Goal: Information Seeking & Learning: Learn about a topic

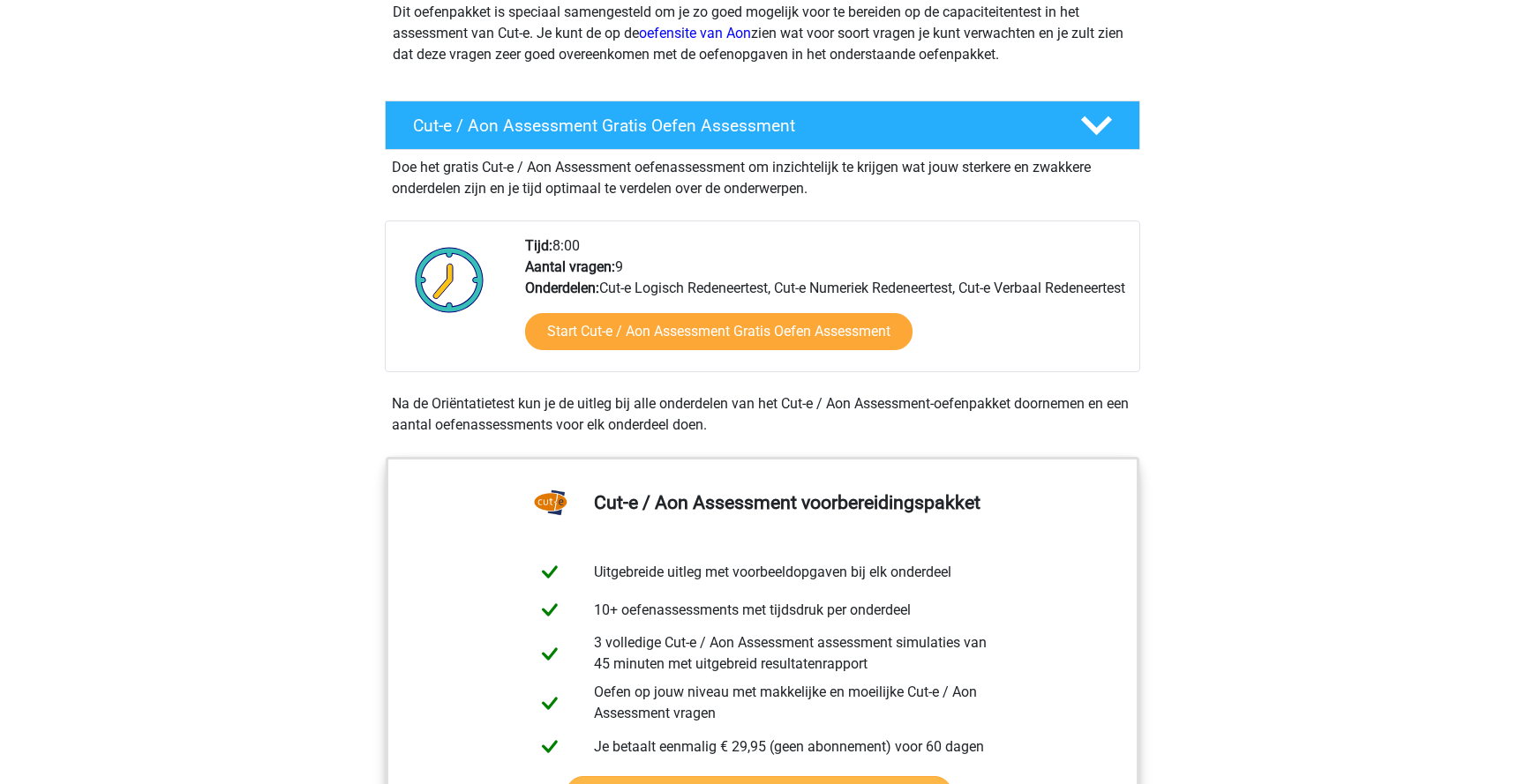
scroll to position [229, 0]
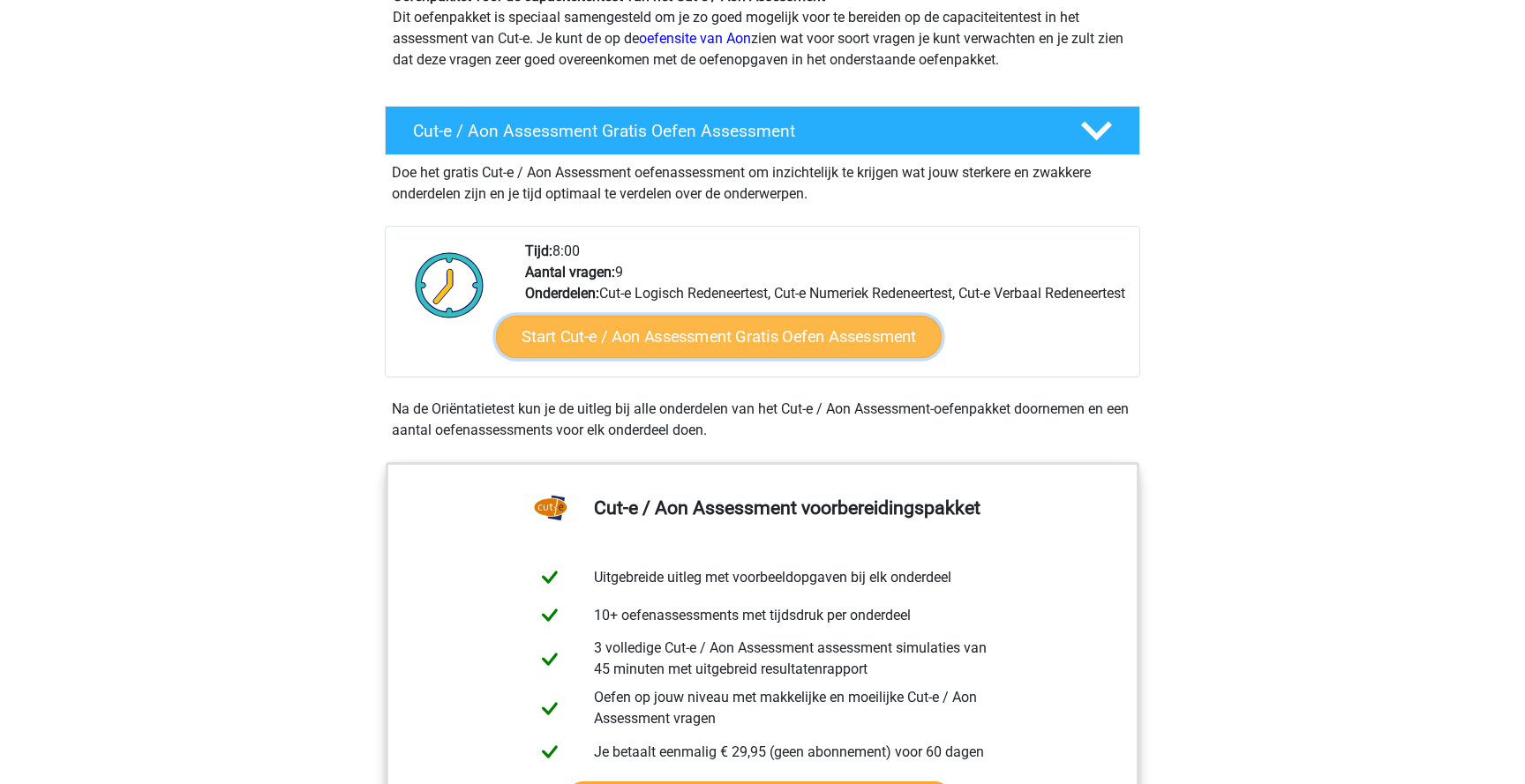
click at [669, 356] on link "Start Cut-e / Aon Assessment Gratis Oefen Assessment" at bounding box center [718, 337] width 445 height 42
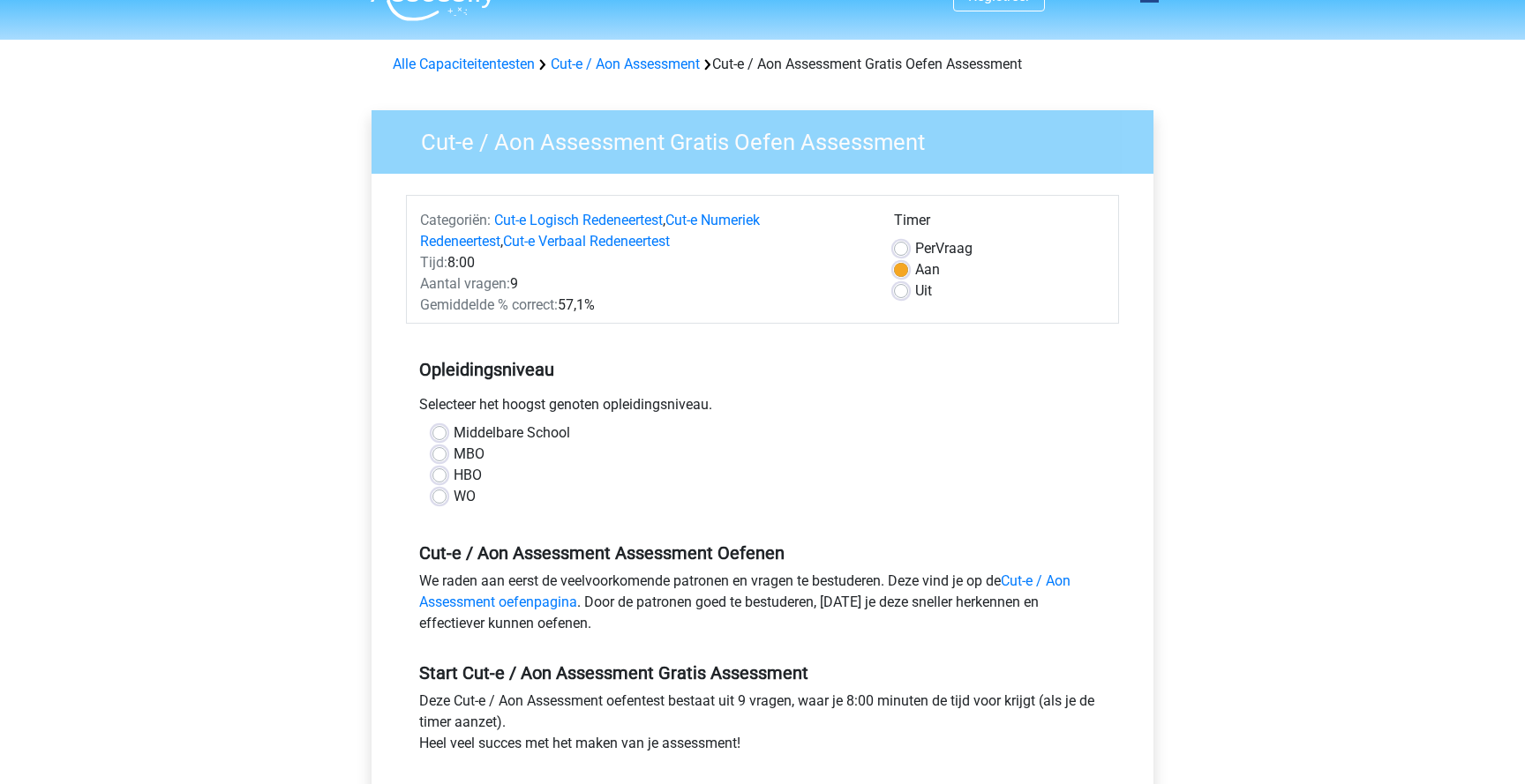
scroll to position [37, 0]
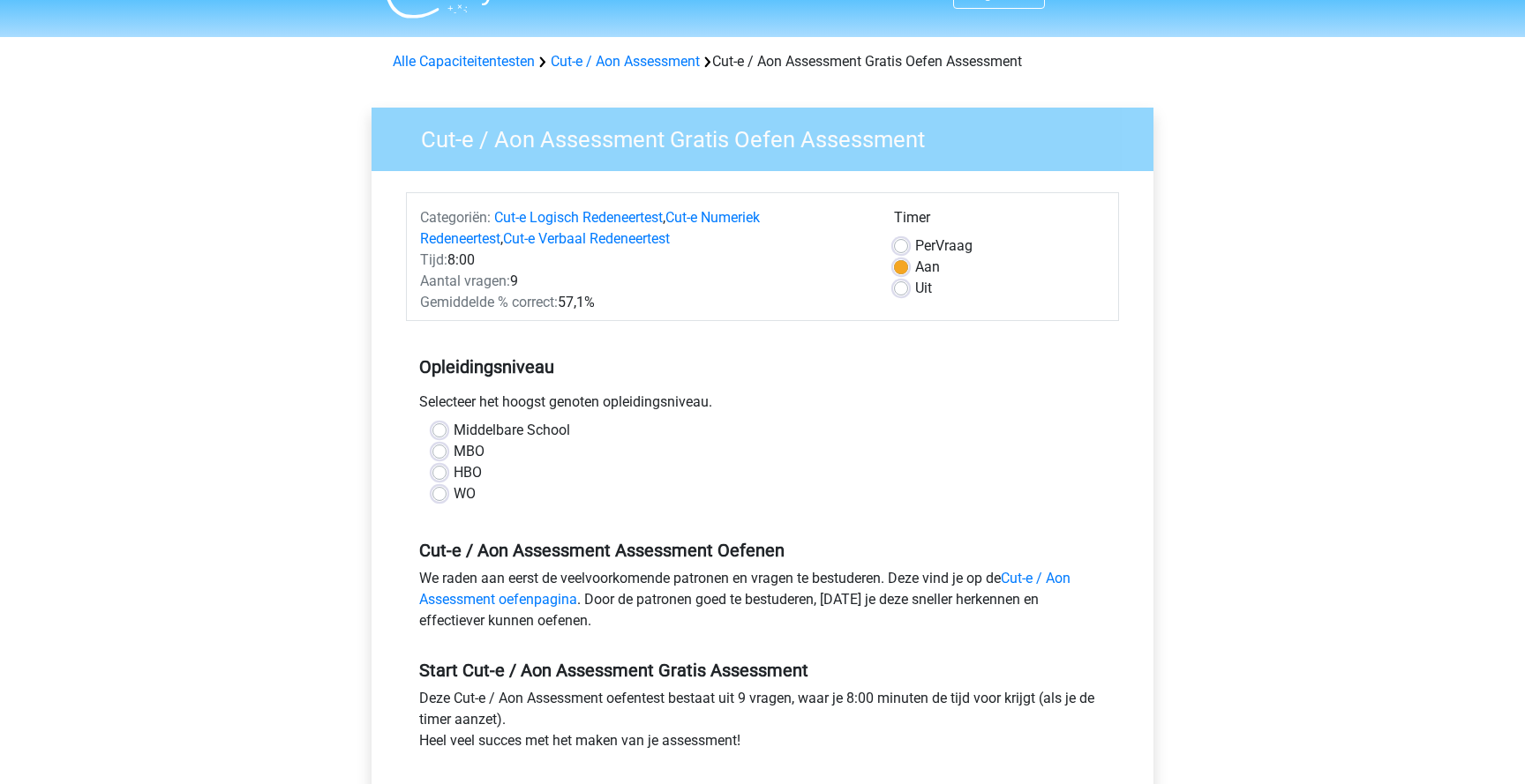
click at [454, 472] on label "HBO" at bounding box center [468, 472] width 28 height 22
click at [441, 472] on input "HBO" at bounding box center [439, 471] width 14 height 18
radio input "true"
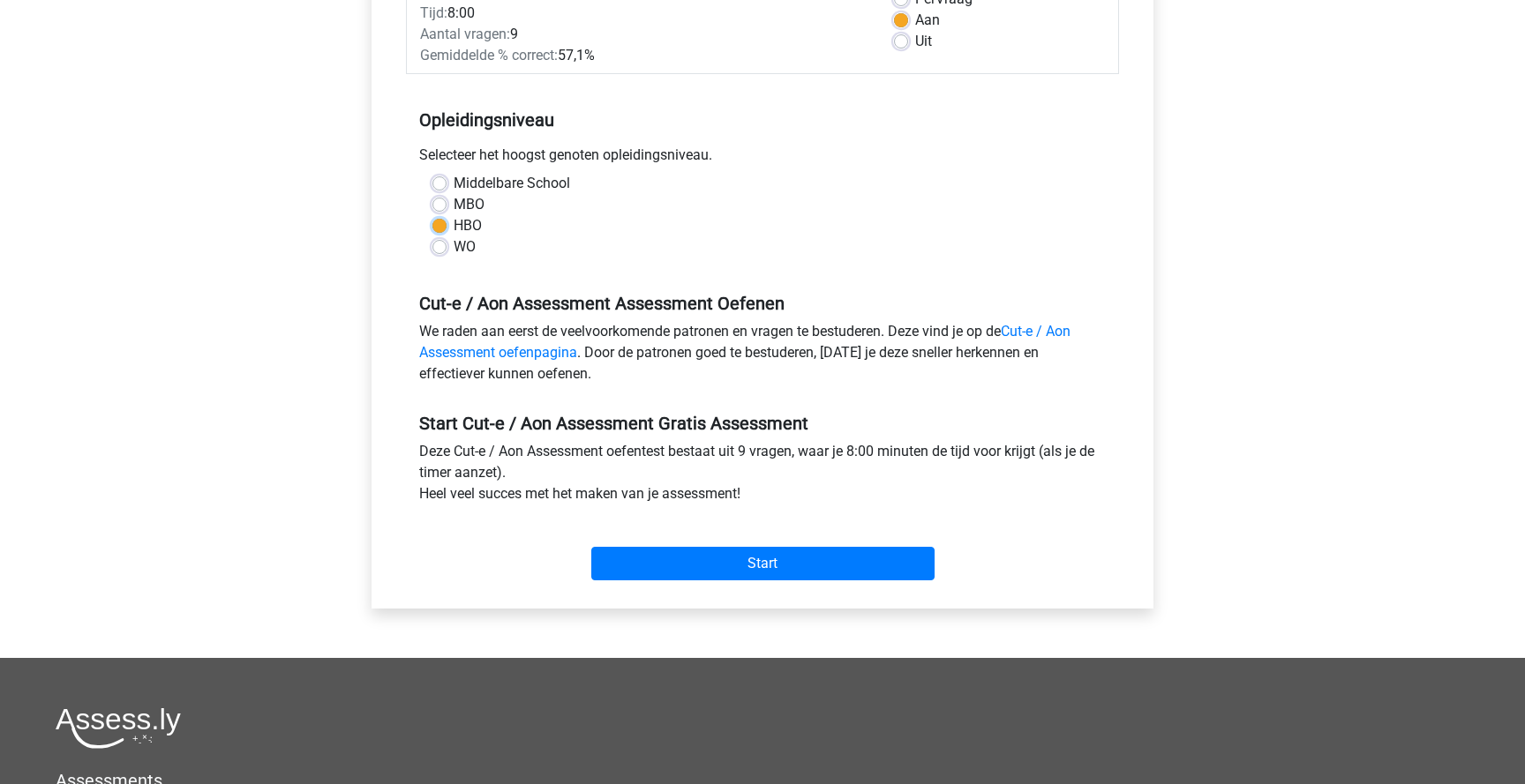
scroll to position [334, 0]
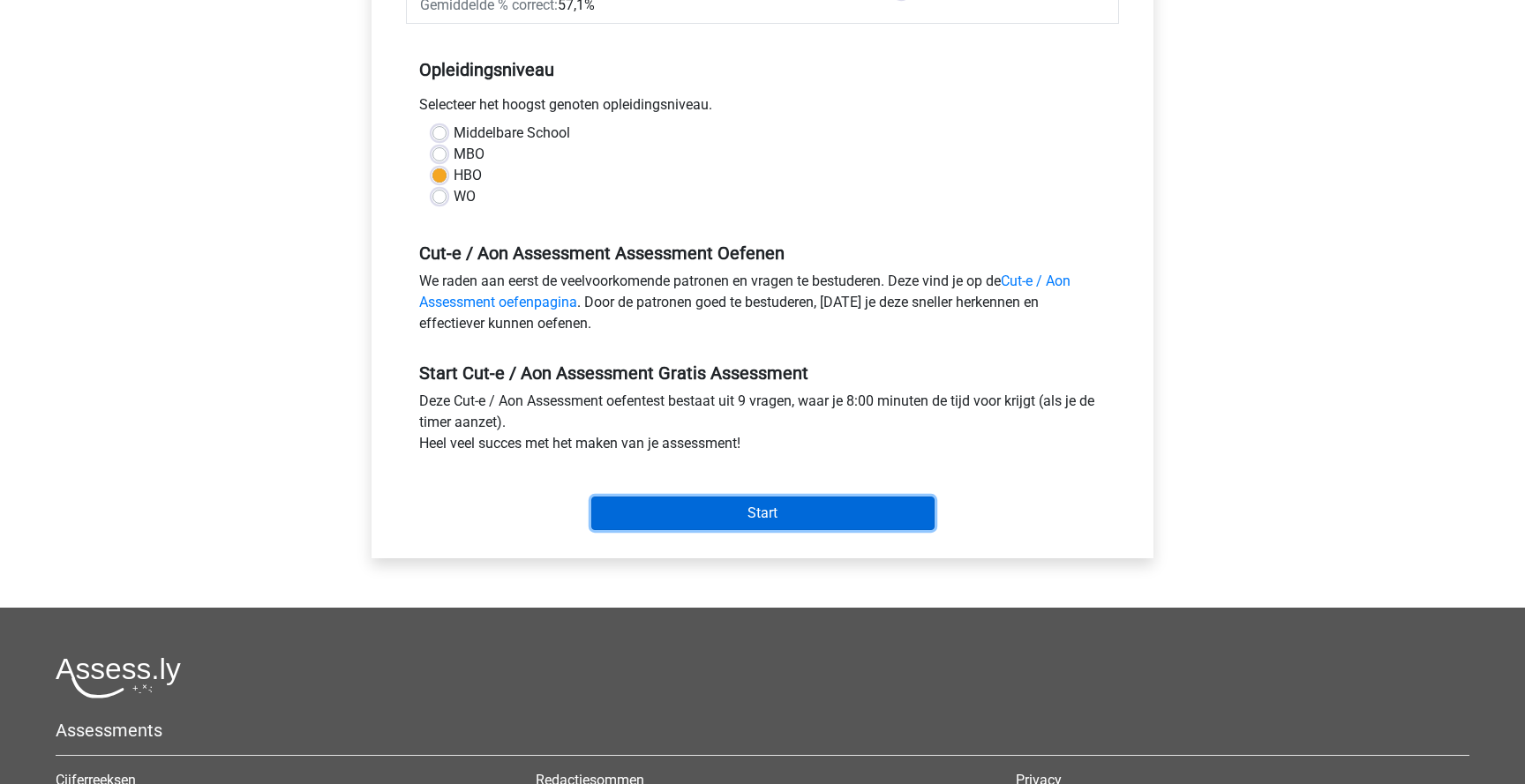
click at [689, 511] on input "Start" at bounding box center [762, 514] width 344 height 34
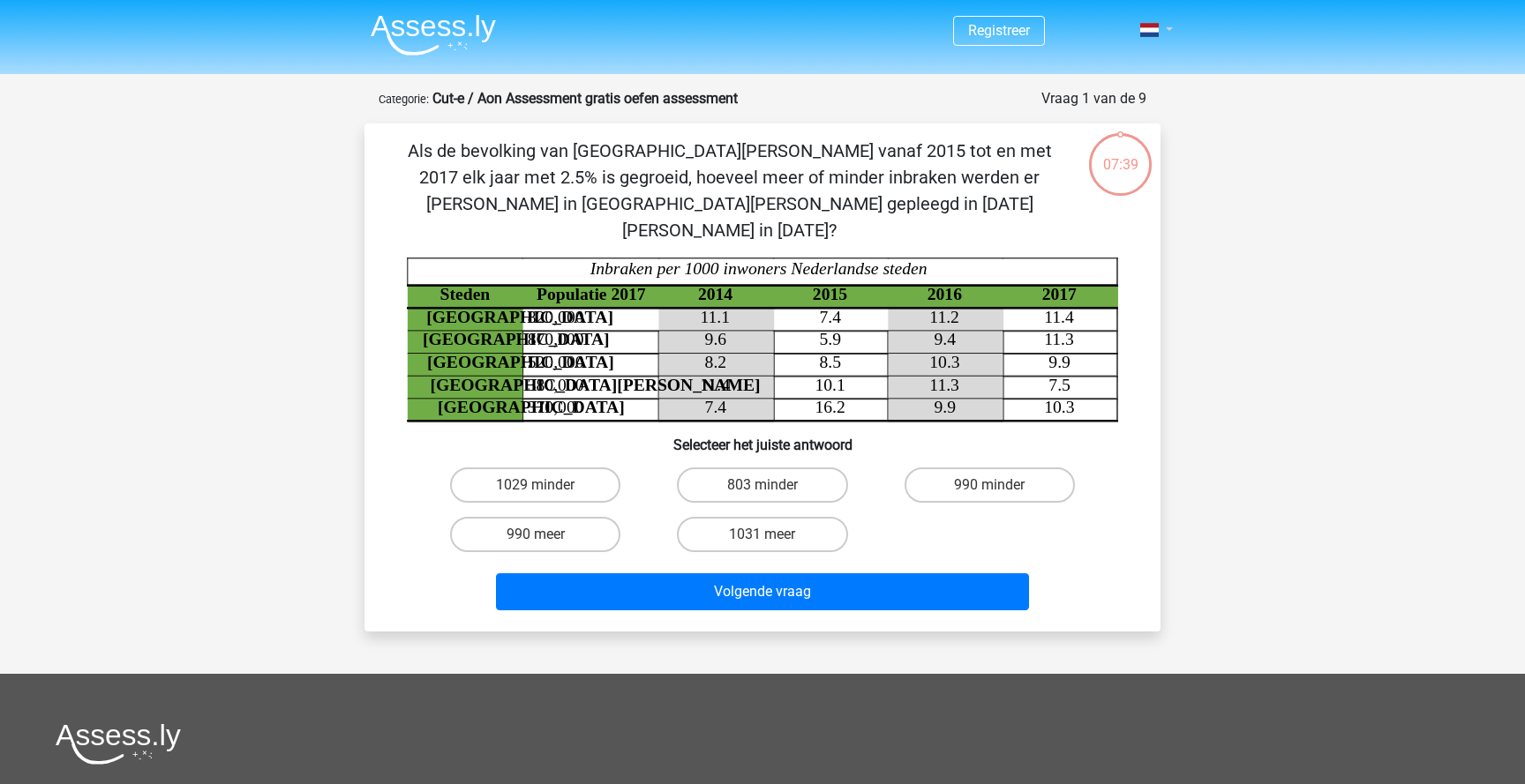
click at [1162, 30] on link at bounding box center [1151, 30] width 36 height 22
click at [1089, 25] on nav "Registreer Login" at bounding box center [762, 31] width 812 height 57
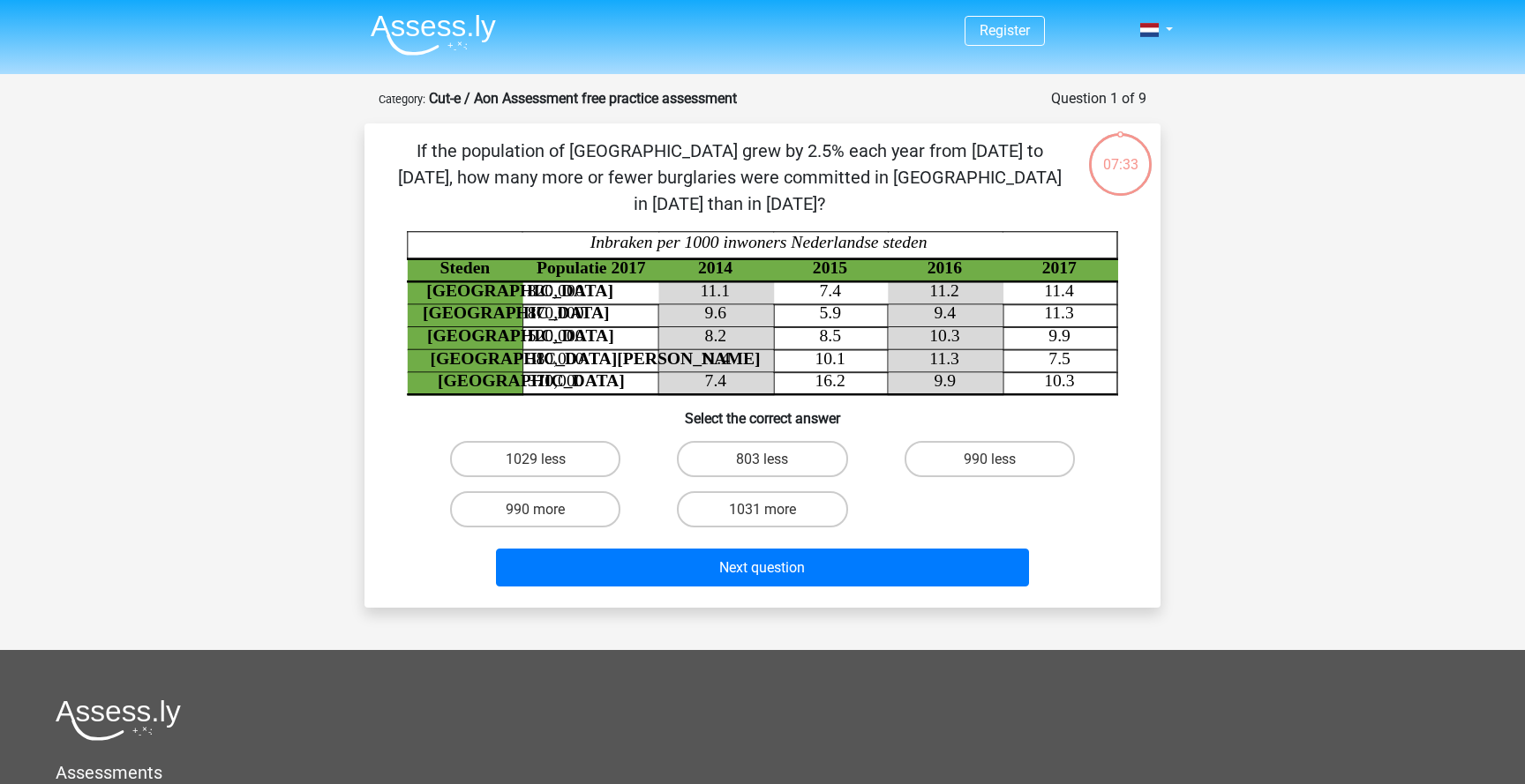
click at [1223, 255] on div "Register" at bounding box center [762, 558] width 1525 height 1116
click at [988, 451] on font "990 less" at bounding box center [989, 459] width 52 height 17
click at [989, 459] on input "990 less" at bounding box center [995, 465] width 11 height 11
radio input "true"
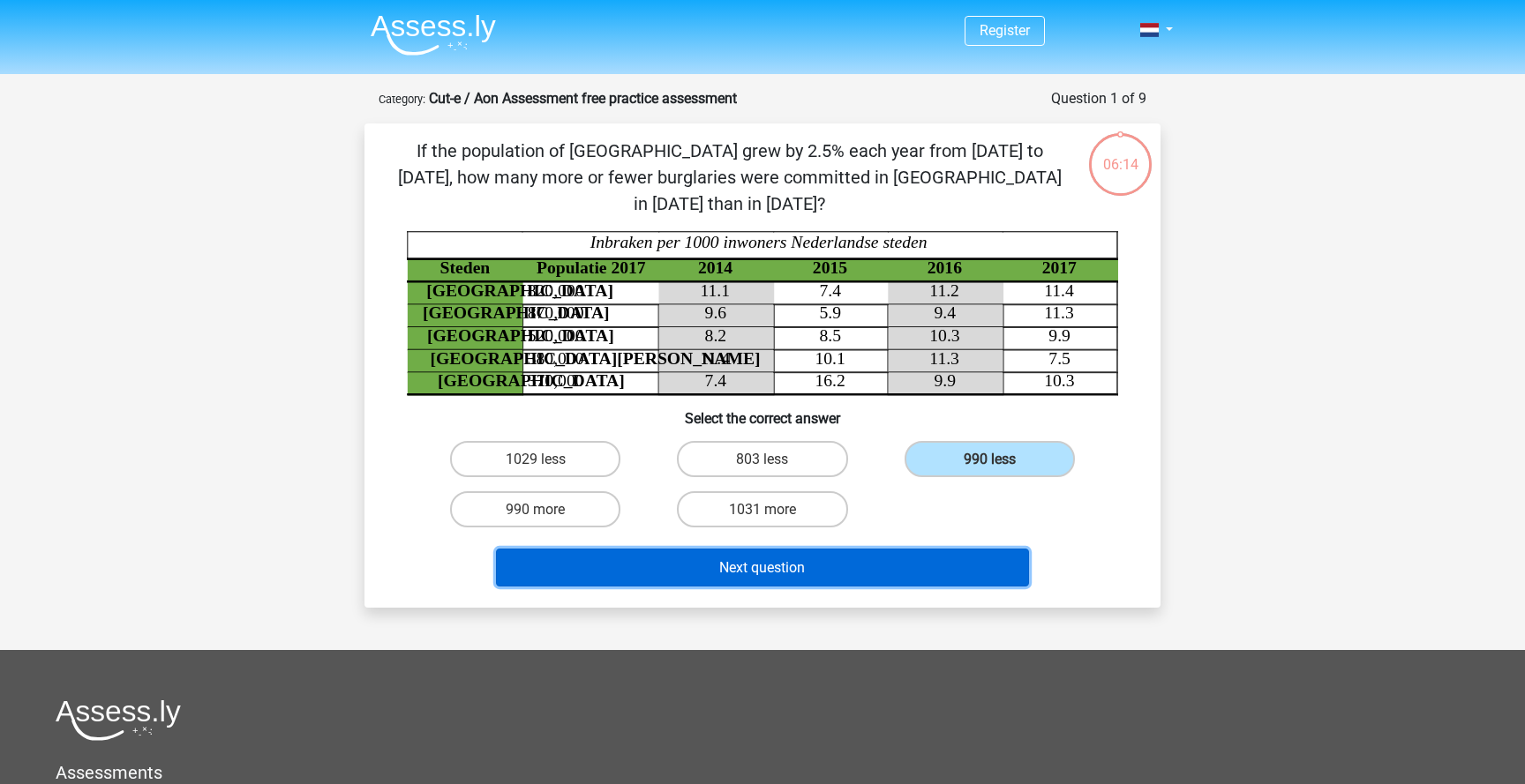
click at [871, 552] on button "Next question" at bounding box center [762, 568] width 534 height 38
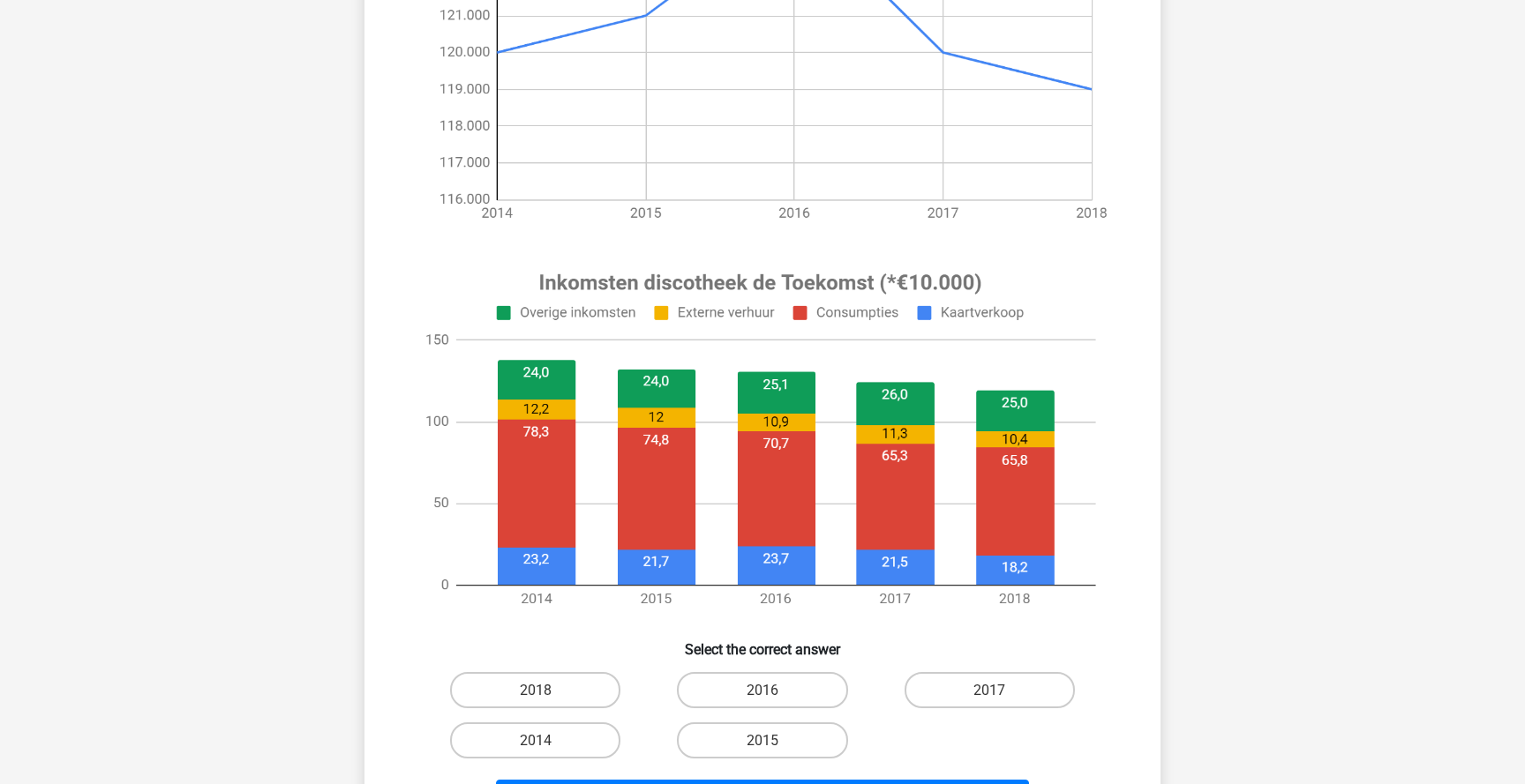
scroll to position [419, 0]
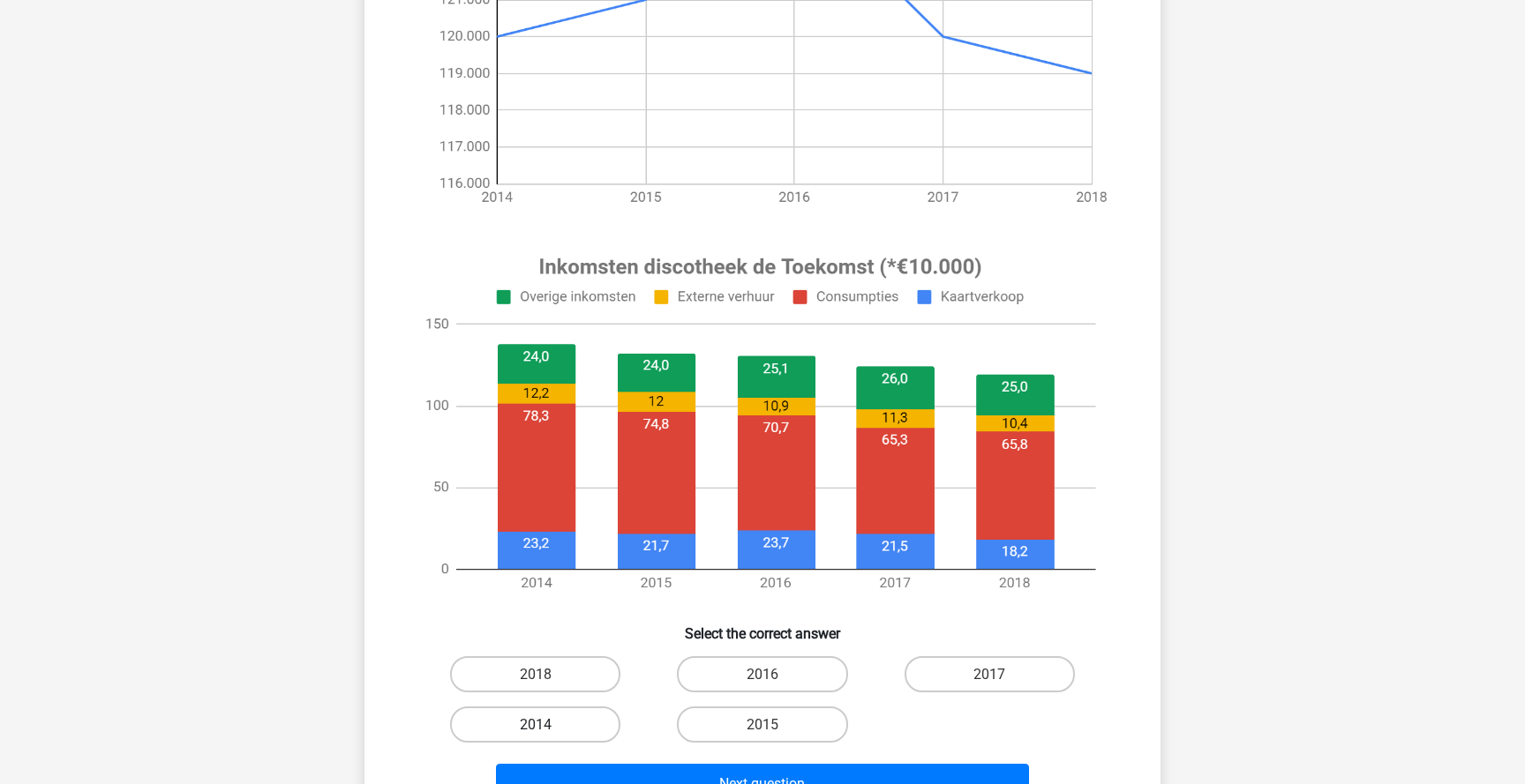
click at [562, 730] on label "2014" at bounding box center [535, 725] width 170 height 36
click at [547, 730] on input "2014" at bounding box center [541, 730] width 11 height 11
radio input "true"
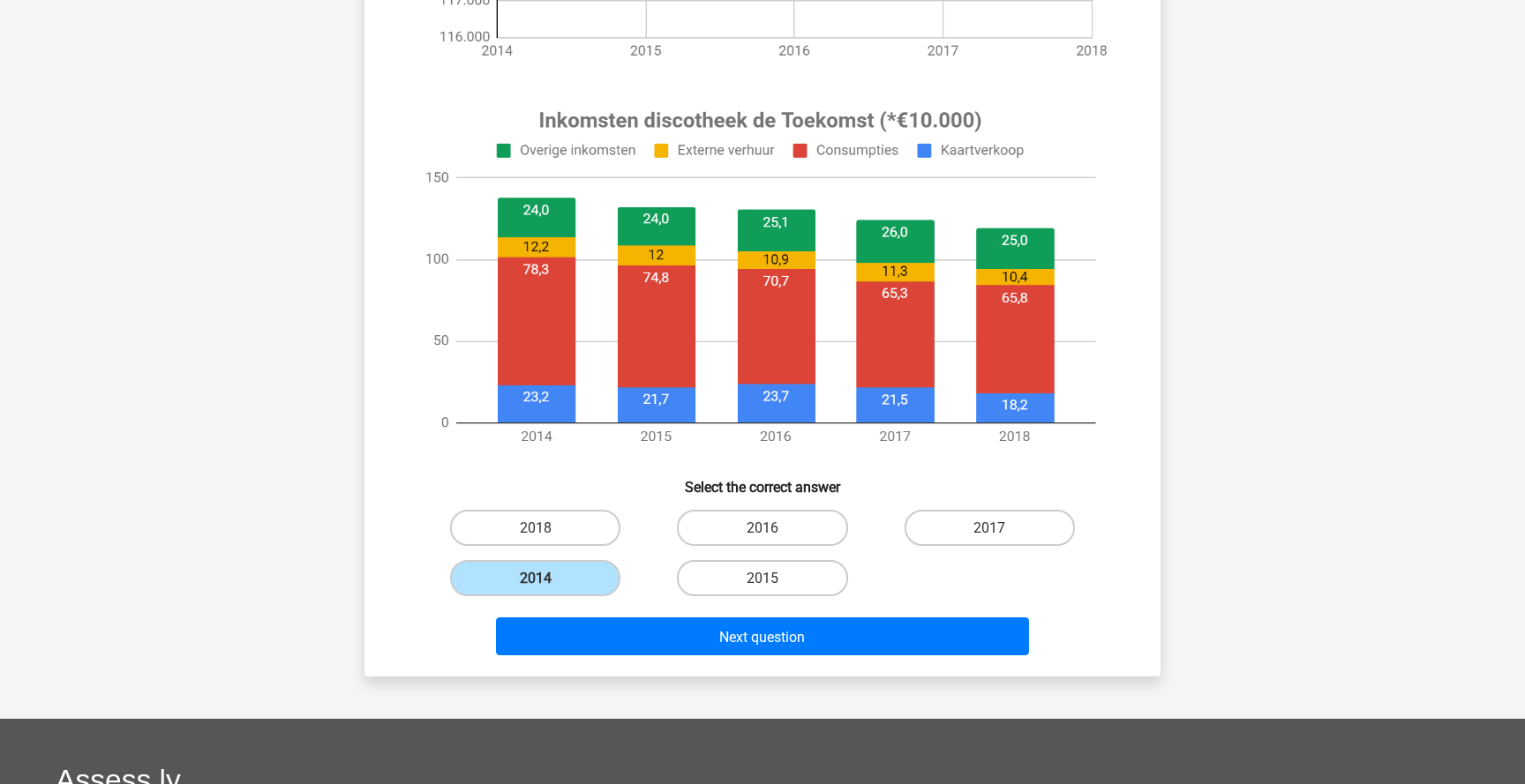
scroll to position [573, 0]
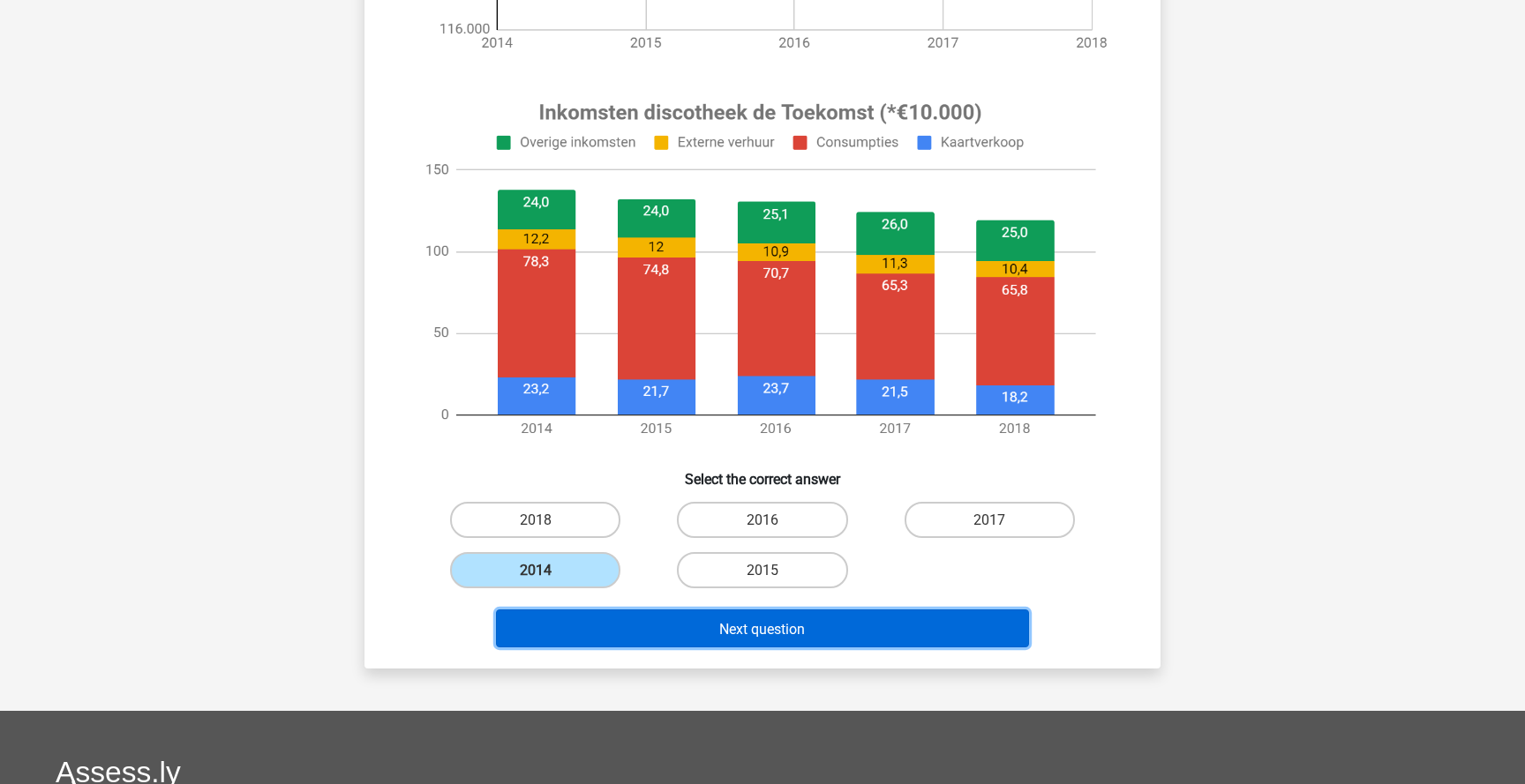
click at [791, 637] on font "Next question" at bounding box center [762, 629] width 86 height 17
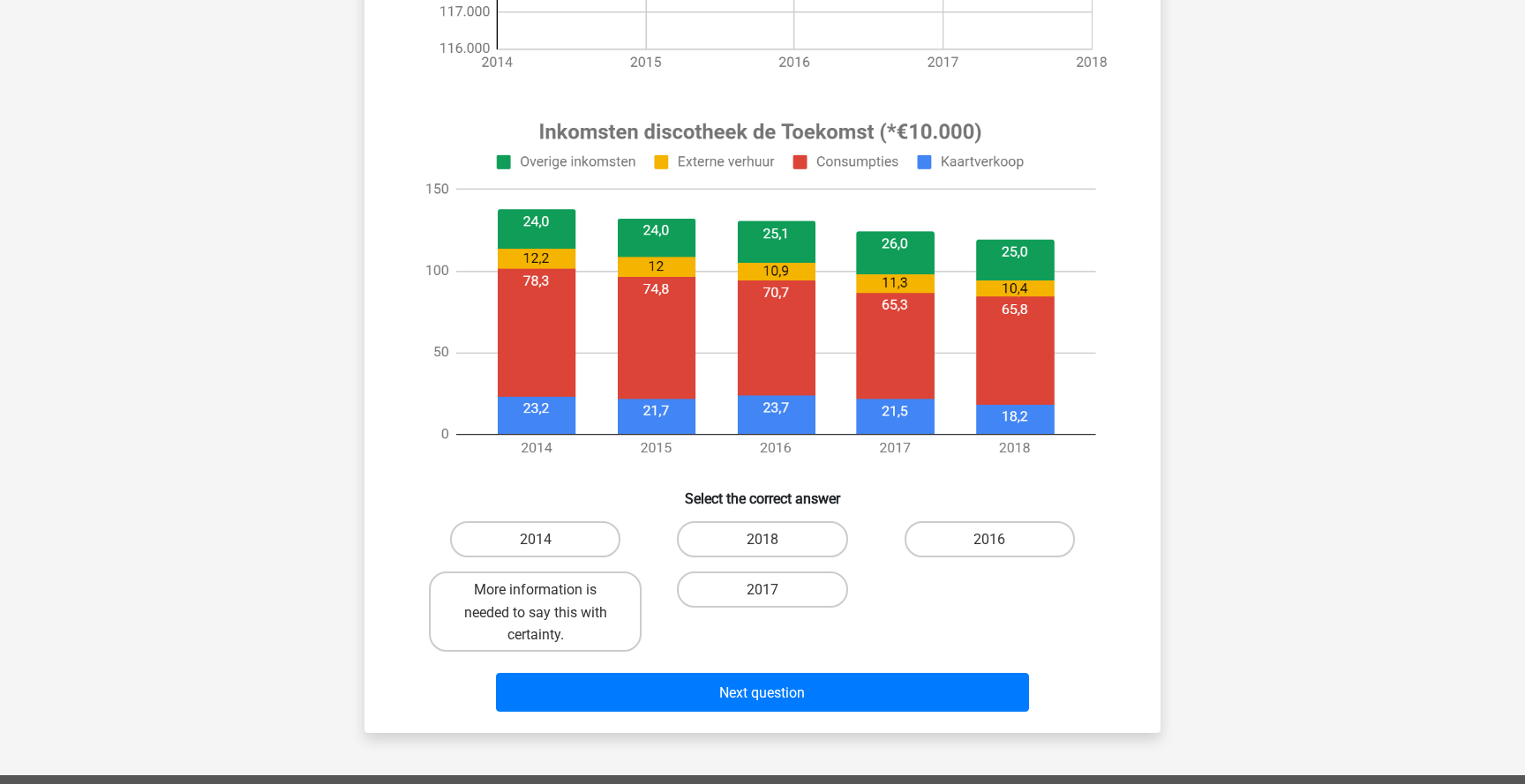
scroll to position [596, 0]
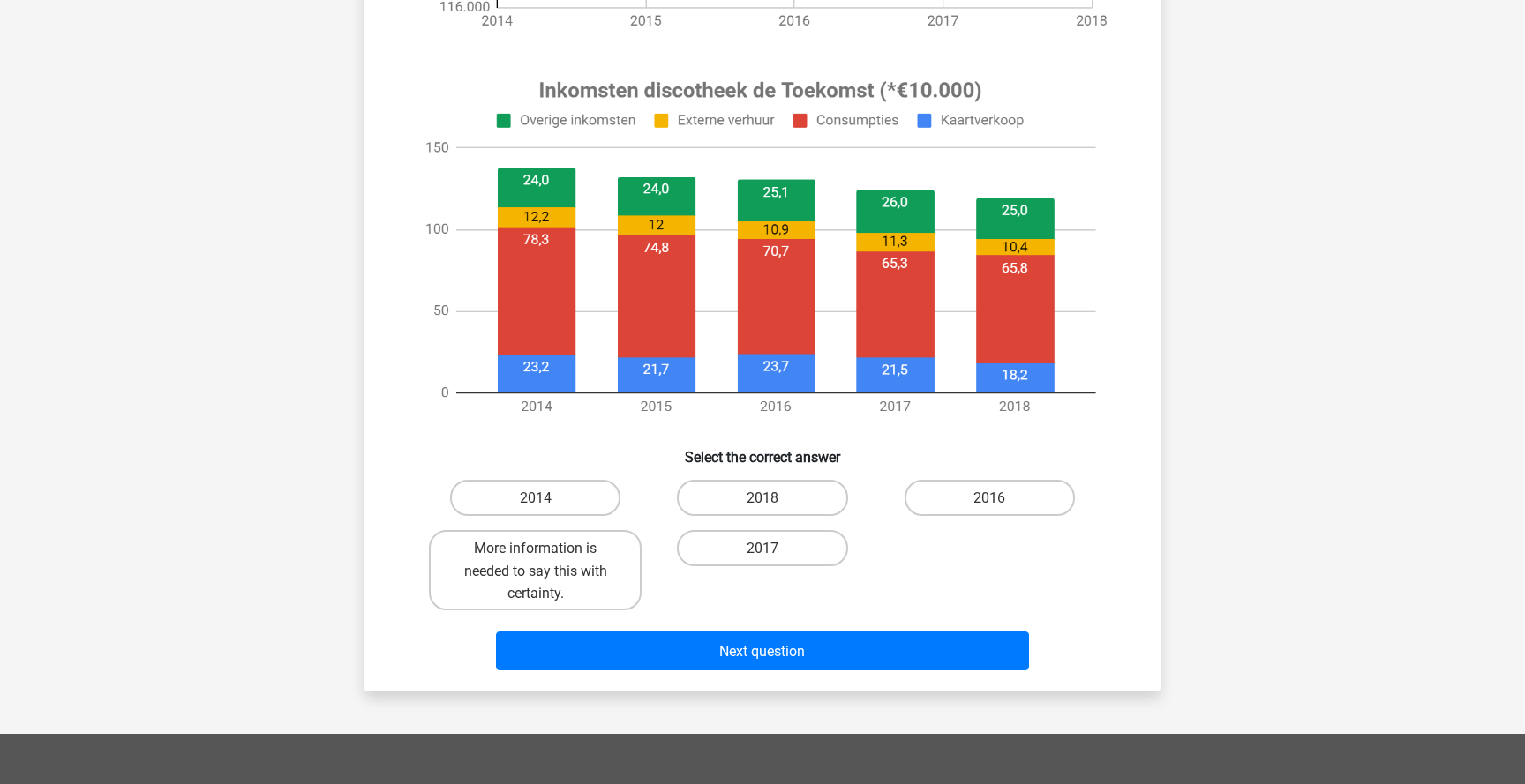
click at [538, 551] on input "More information is needed to say this with certainty." at bounding box center [541, 553] width 11 height 11
radio input "true"
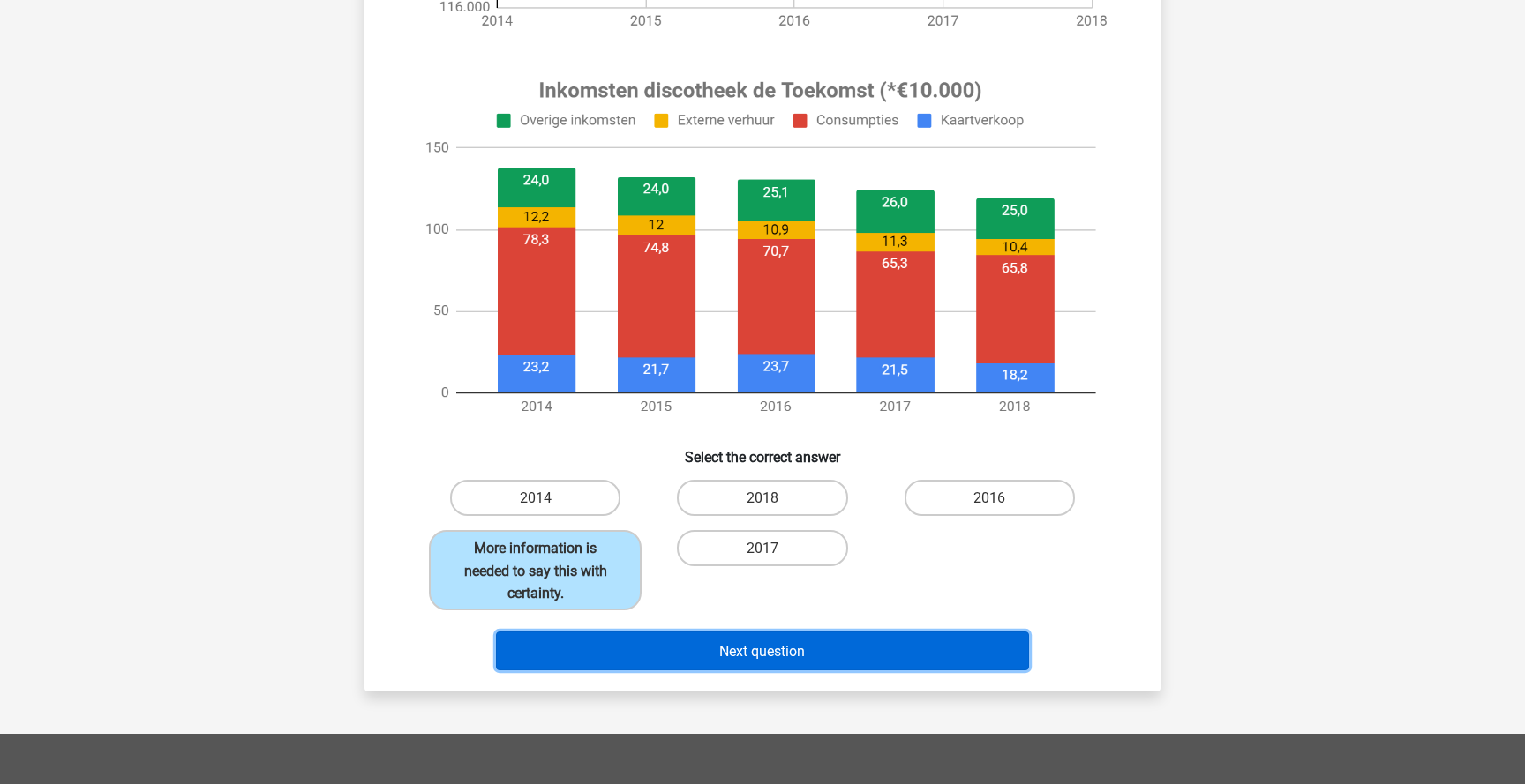
click at [900, 647] on button "Next question" at bounding box center [762, 650] width 534 height 38
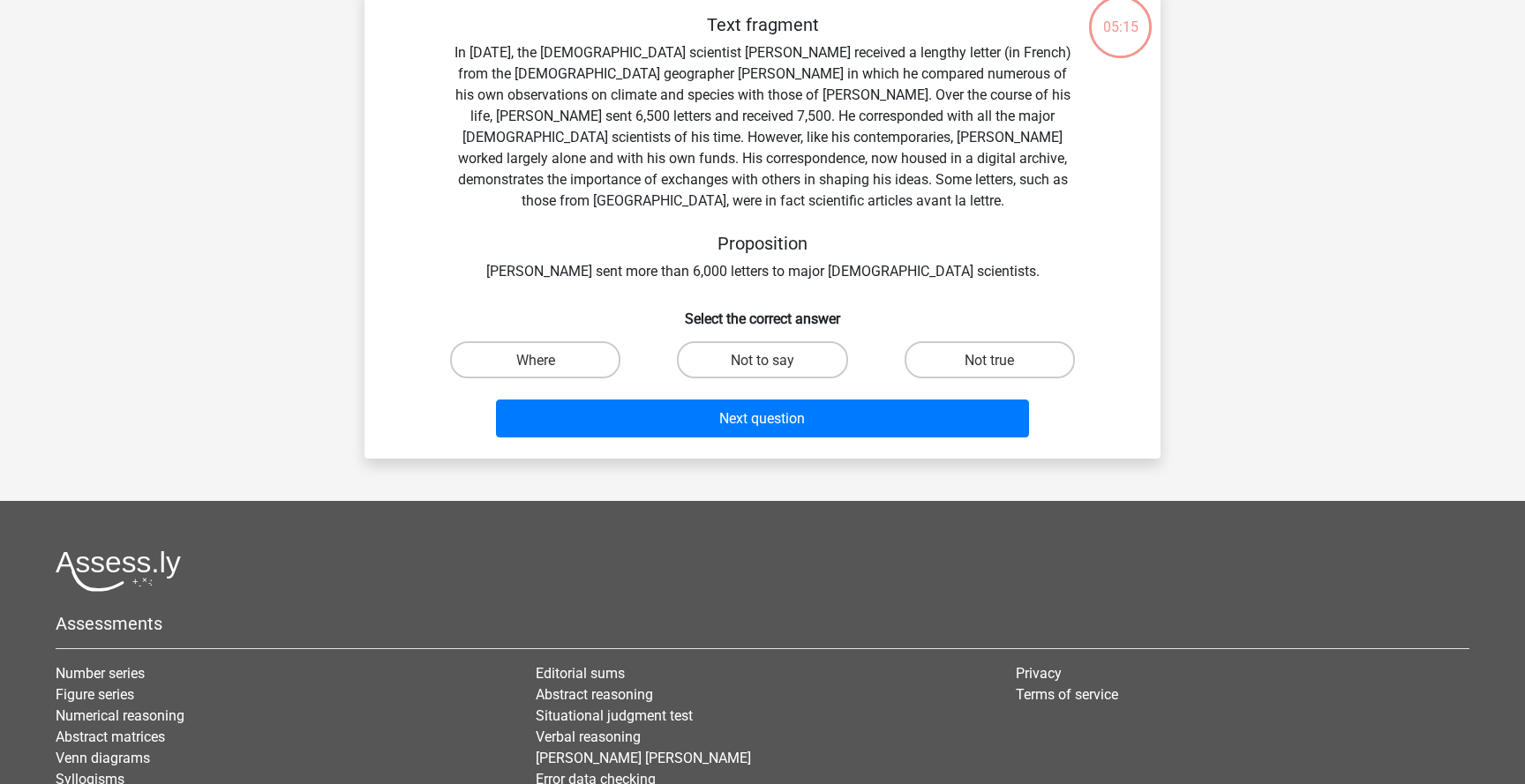
scroll to position [88, 0]
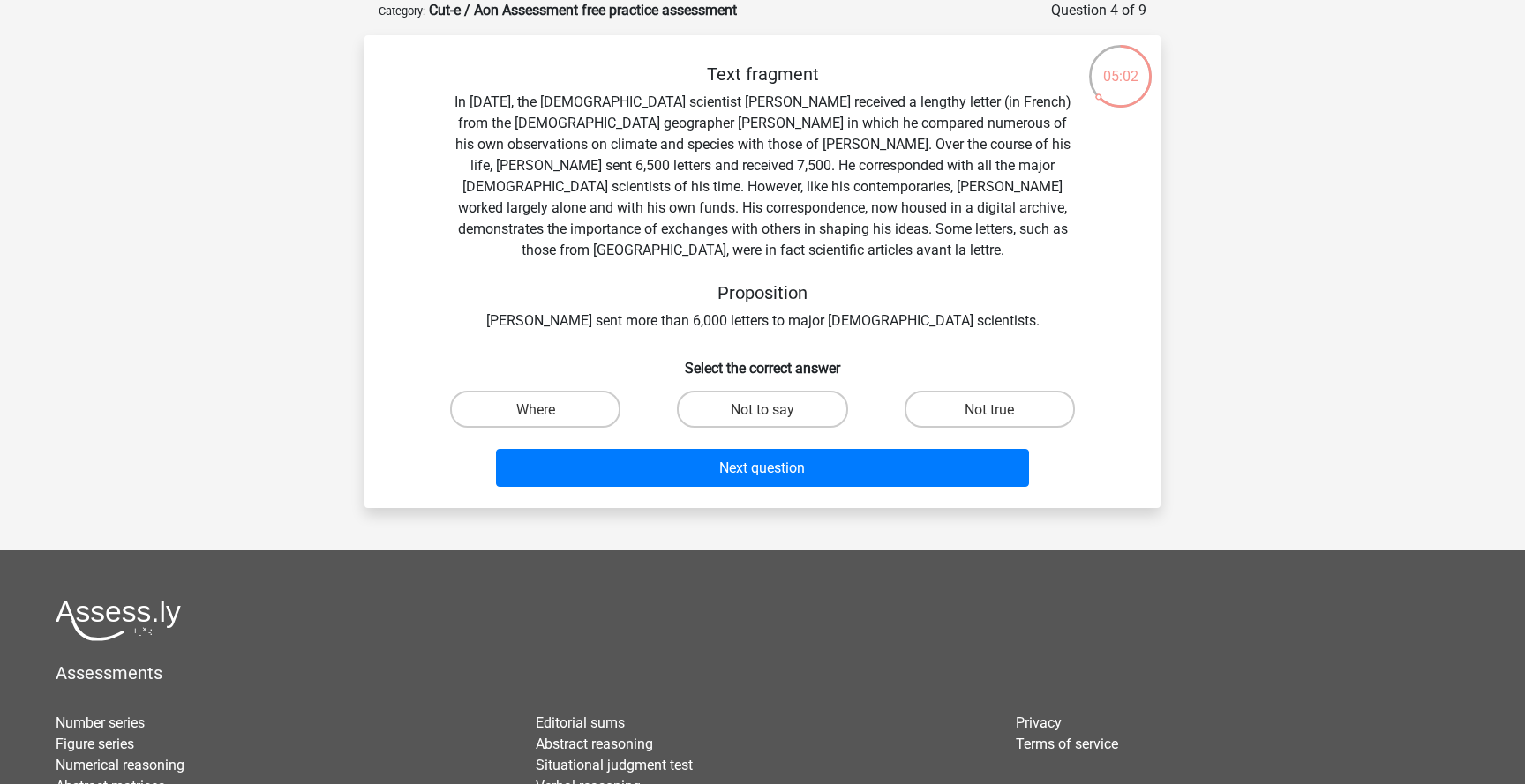
click at [752, 156] on div "Text fragment In 1839, the English scientist Charles Darwin received a lengthy …" at bounding box center [762, 198] width 740 height 268
drag, startPoint x: 635, startPoint y: 168, endPoint x: 575, endPoint y: 171, distance: 60.1
click at [575, 171] on font "In 1839, the English scientist Charles Darwin received a lengthy letter (in Fre…" at bounding box center [762, 175] width 617 height 165
drag, startPoint x: 1001, startPoint y: 143, endPoint x: 1074, endPoint y: 148, distance: 73.2
click at [1076, 148] on div "Text fragment In 1839, the English scientist Charles Darwin received a lengthy …" at bounding box center [762, 198] width 740 height 268
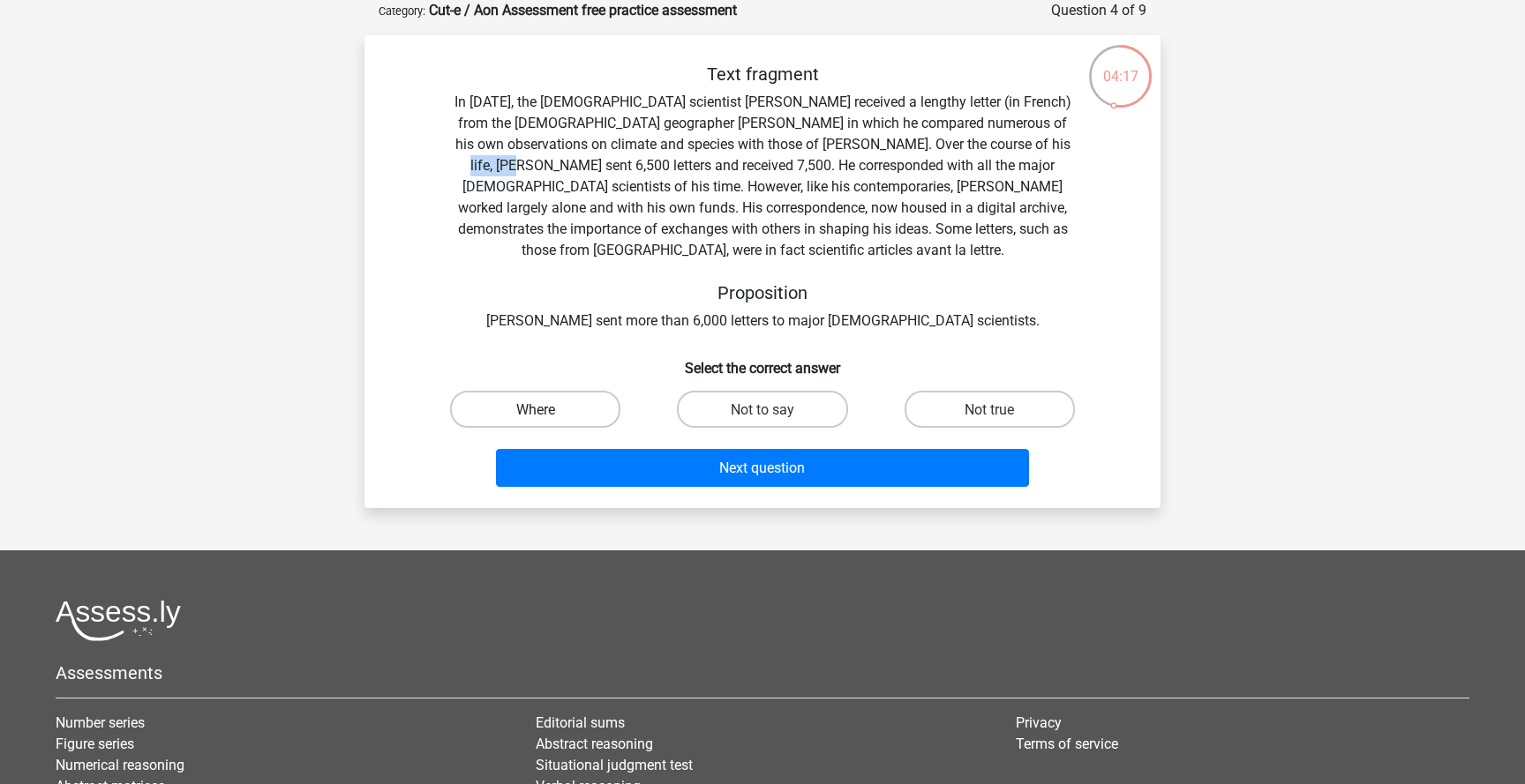
click at [481, 403] on label "Where" at bounding box center [535, 408] width 170 height 36
click at [536, 408] on input "Where" at bounding box center [541, 414] width 11 height 11
radio input "true"
click at [795, 411] on label "Not to say" at bounding box center [762, 408] width 170 height 36
click at [774, 411] on input "Not to say" at bounding box center [768, 414] width 11 height 11
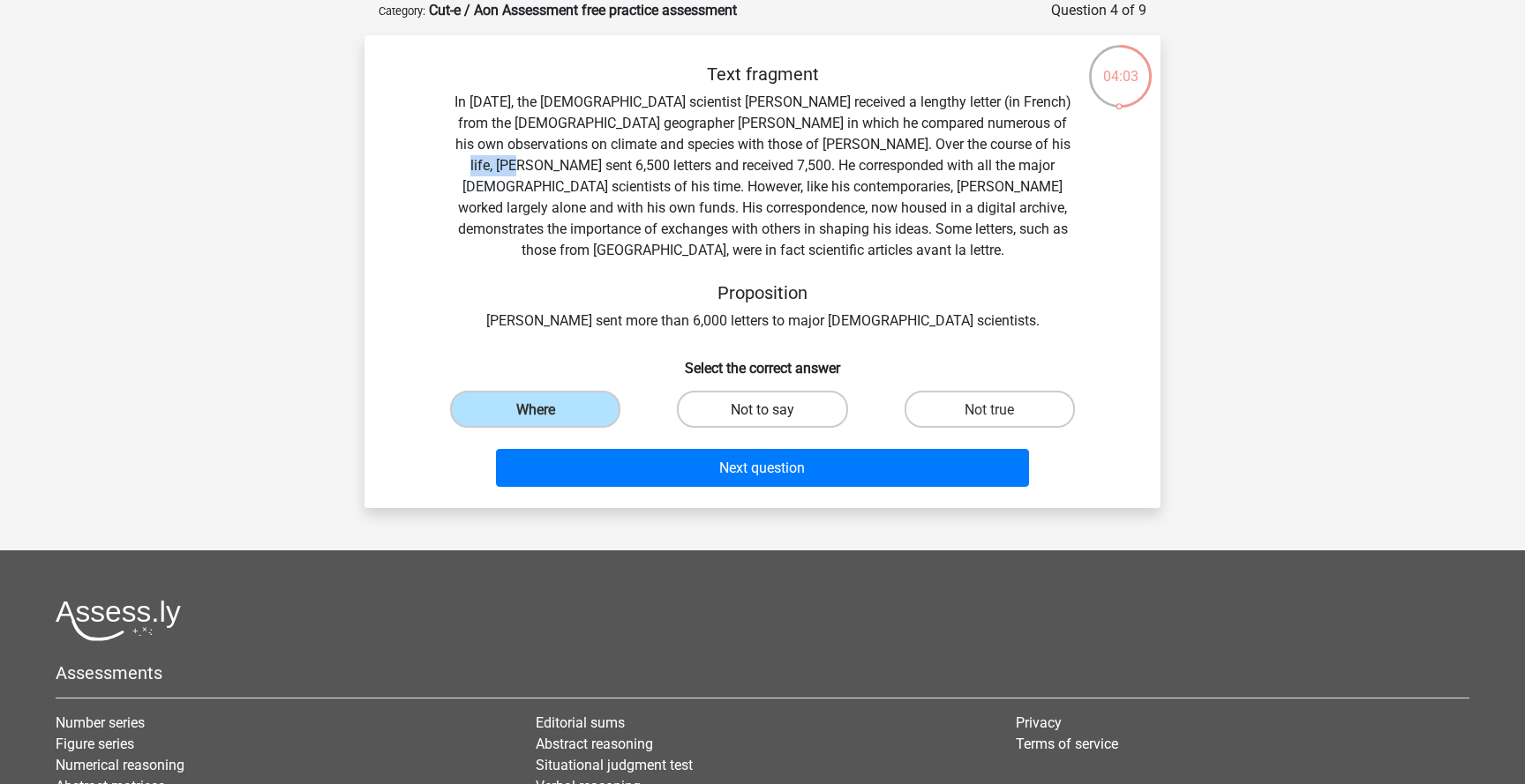
radio input "true"
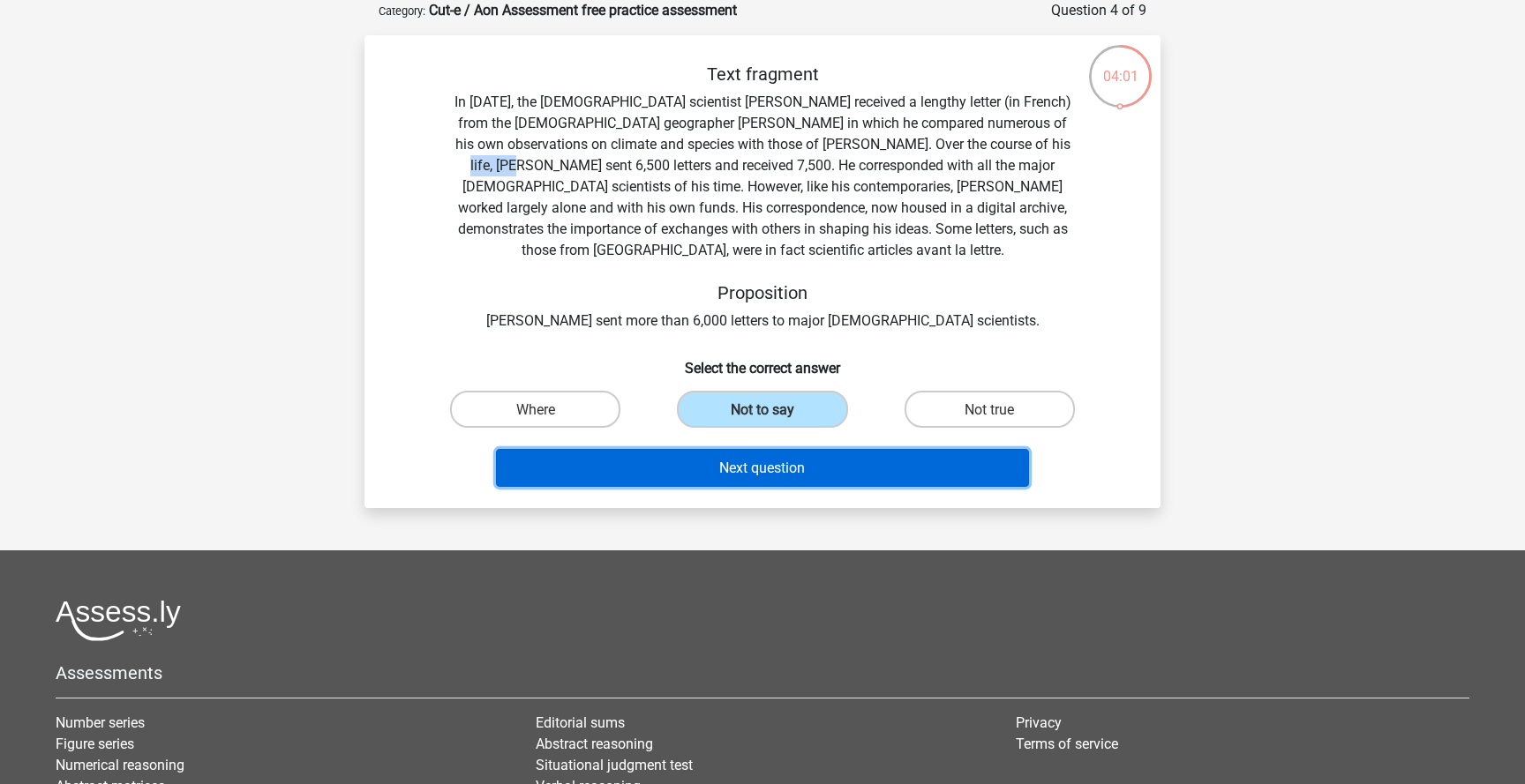
click at [843, 471] on button "Next question" at bounding box center [762, 468] width 534 height 38
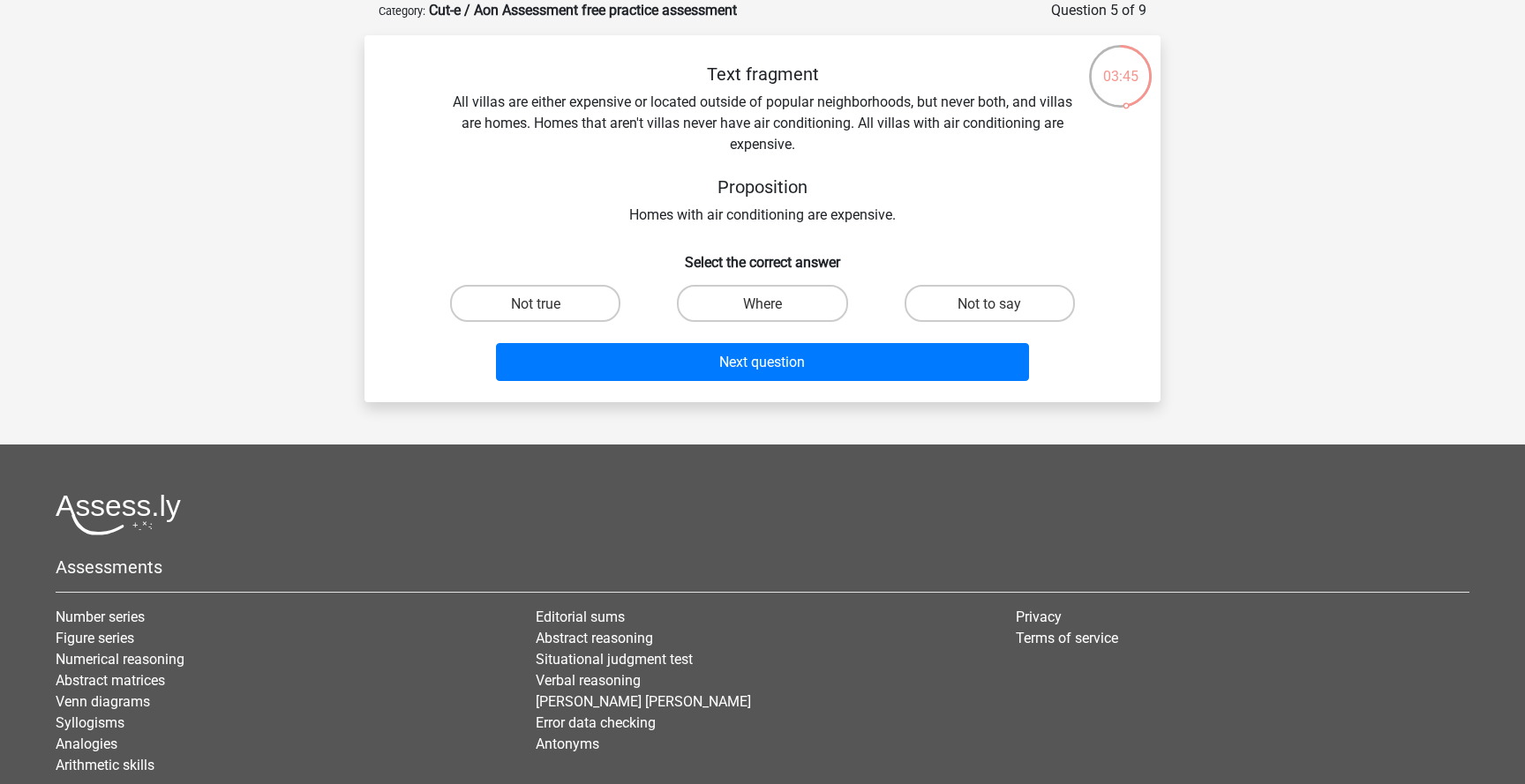
click at [652, 121] on font "All villas are either expensive or located outside of popular neighborhoods, bu…" at bounding box center [762, 122] width 619 height 59
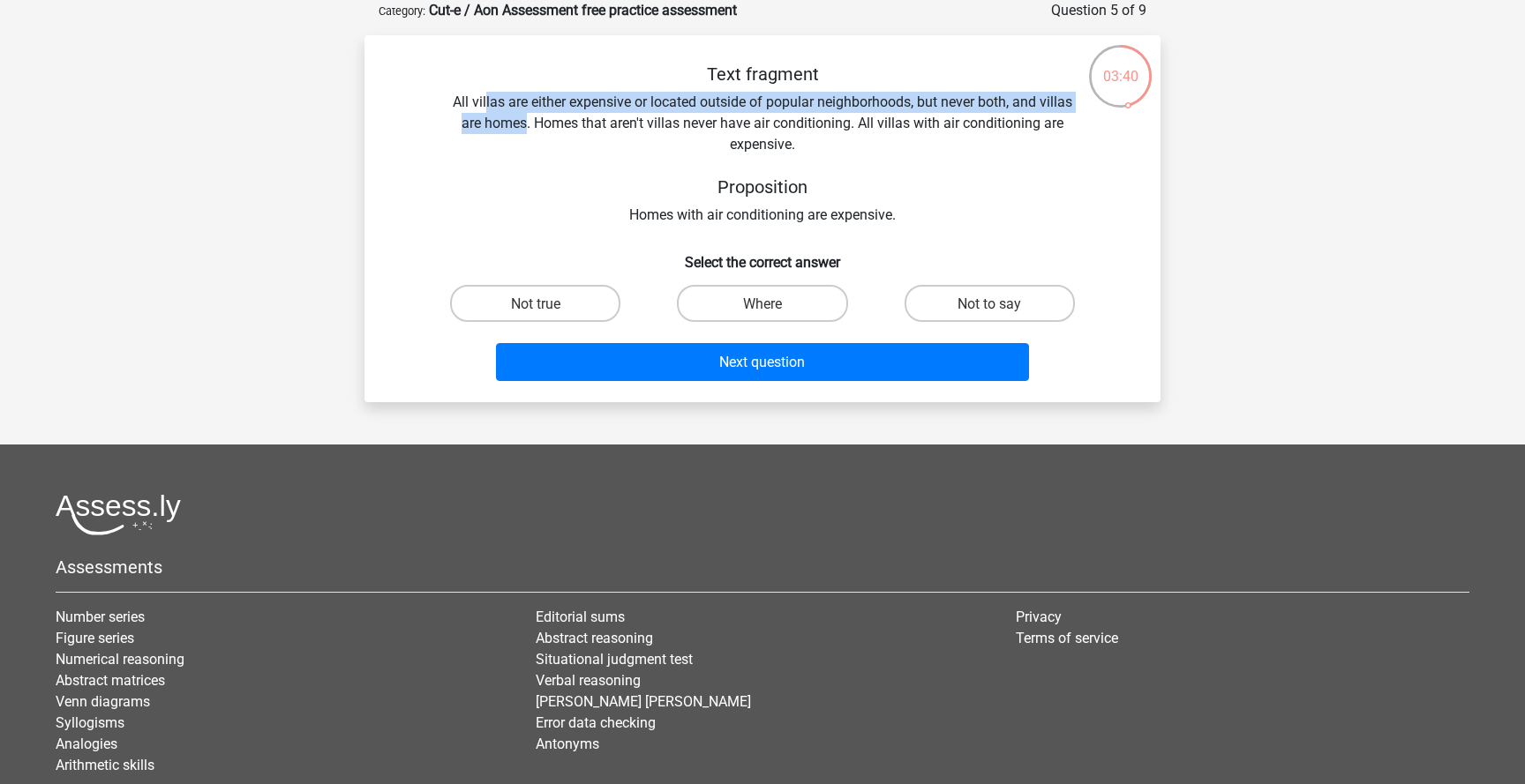
drag, startPoint x: 524, startPoint y: 127, endPoint x: 483, endPoint y: 106, distance: 46.1
click at [483, 106] on font "All villas are either expensive or located outside of popular neighborhoods, bu…" at bounding box center [762, 122] width 619 height 59
click at [978, 314] on label "Not to say" at bounding box center [989, 303] width 170 height 36
click at [989, 314] on input "Not to say" at bounding box center [995, 309] width 11 height 11
radio input "true"
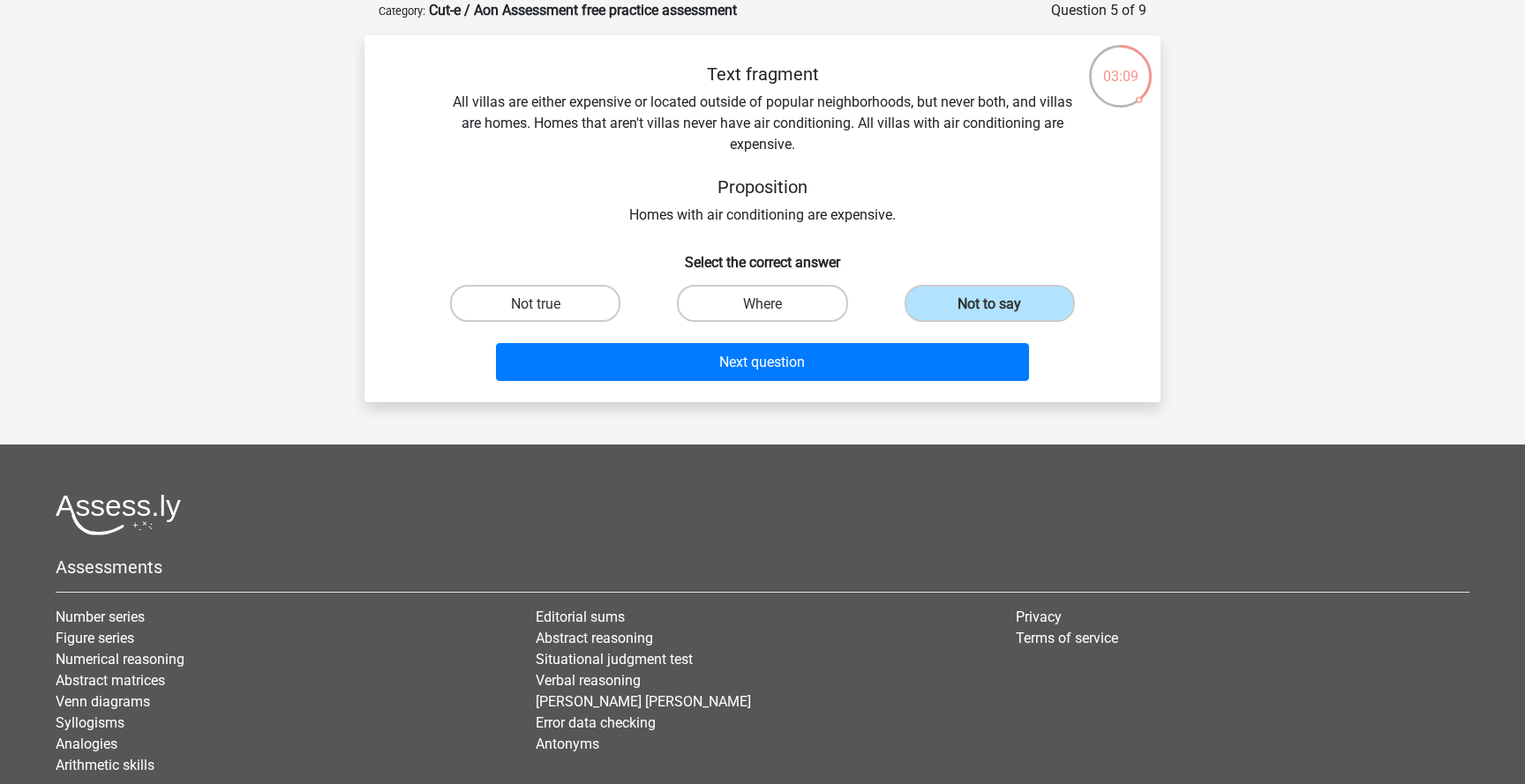
click at [1050, 192] on h5 "Proposition" at bounding box center [762, 187] width 627 height 22
click at [486, 320] on label "Not true" at bounding box center [535, 303] width 170 height 36
click at [536, 314] on input "Not true" at bounding box center [541, 309] width 11 height 11
radio input "true"
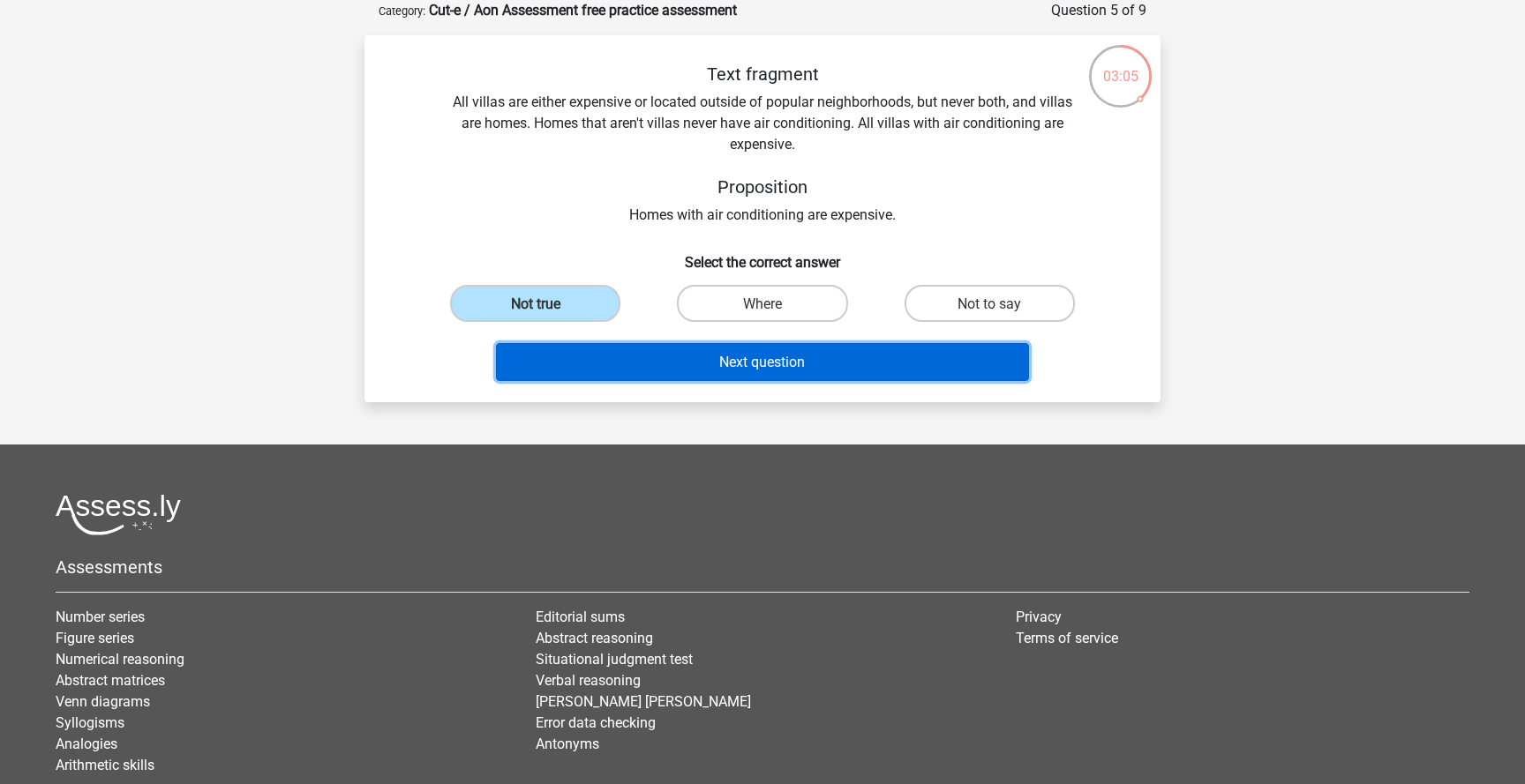
click at [813, 365] on button "Next question" at bounding box center [762, 362] width 534 height 38
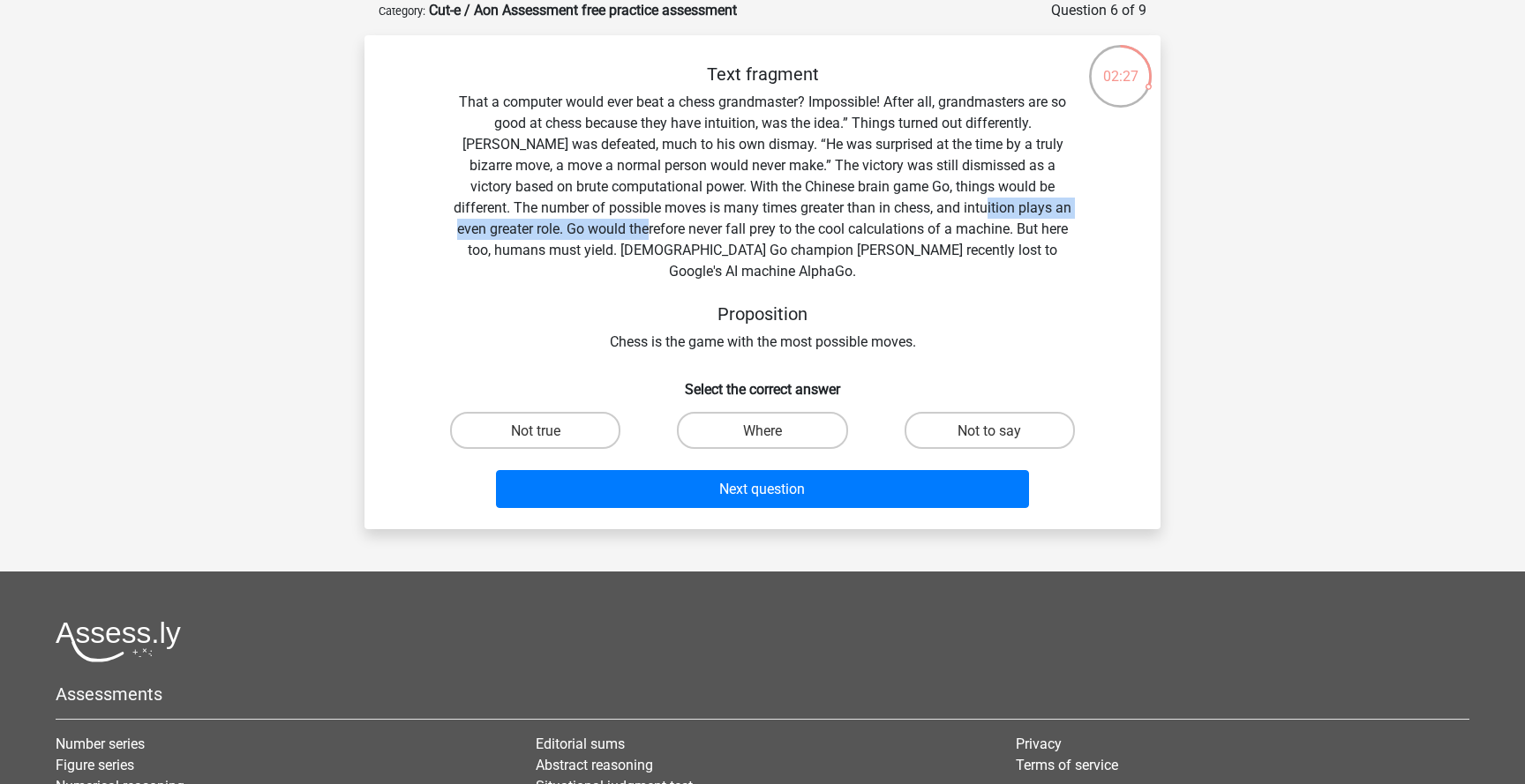
drag, startPoint x: 785, startPoint y: 205, endPoint x: 576, endPoint y: 222, distance: 209.7
click at [576, 222] on font "That a computer would ever beat a chess grandmaster? Impossible! After all, gra…" at bounding box center [762, 186] width 618 height 186
click at [578, 222] on font "That a computer would ever beat a chess grandmaster? Impossible! After all, gra…" at bounding box center [762, 186] width 618 height 186
click at [625, 199] on div "Text fragment That a computer would ever beat a chess grandmaster? Impossible! …" at bounding box center [762, 209] width 740 height 290
click at [488, 414] on label "Not true" at bounding box center [535, 430] width 170 height 36
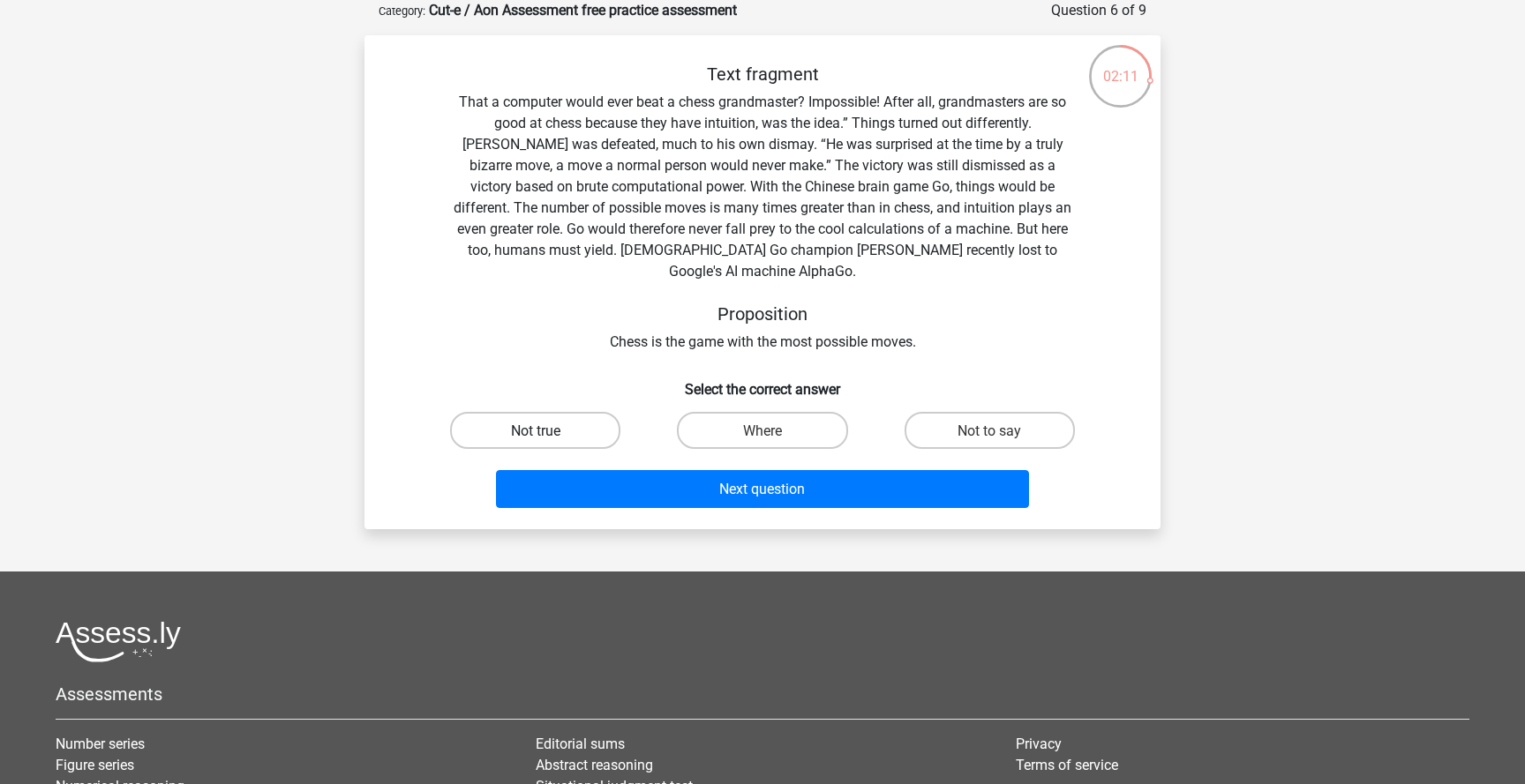
click at [536, 430] on input "Not true" at bounding box center [541, 436] width 11 height 11
radio input "true"
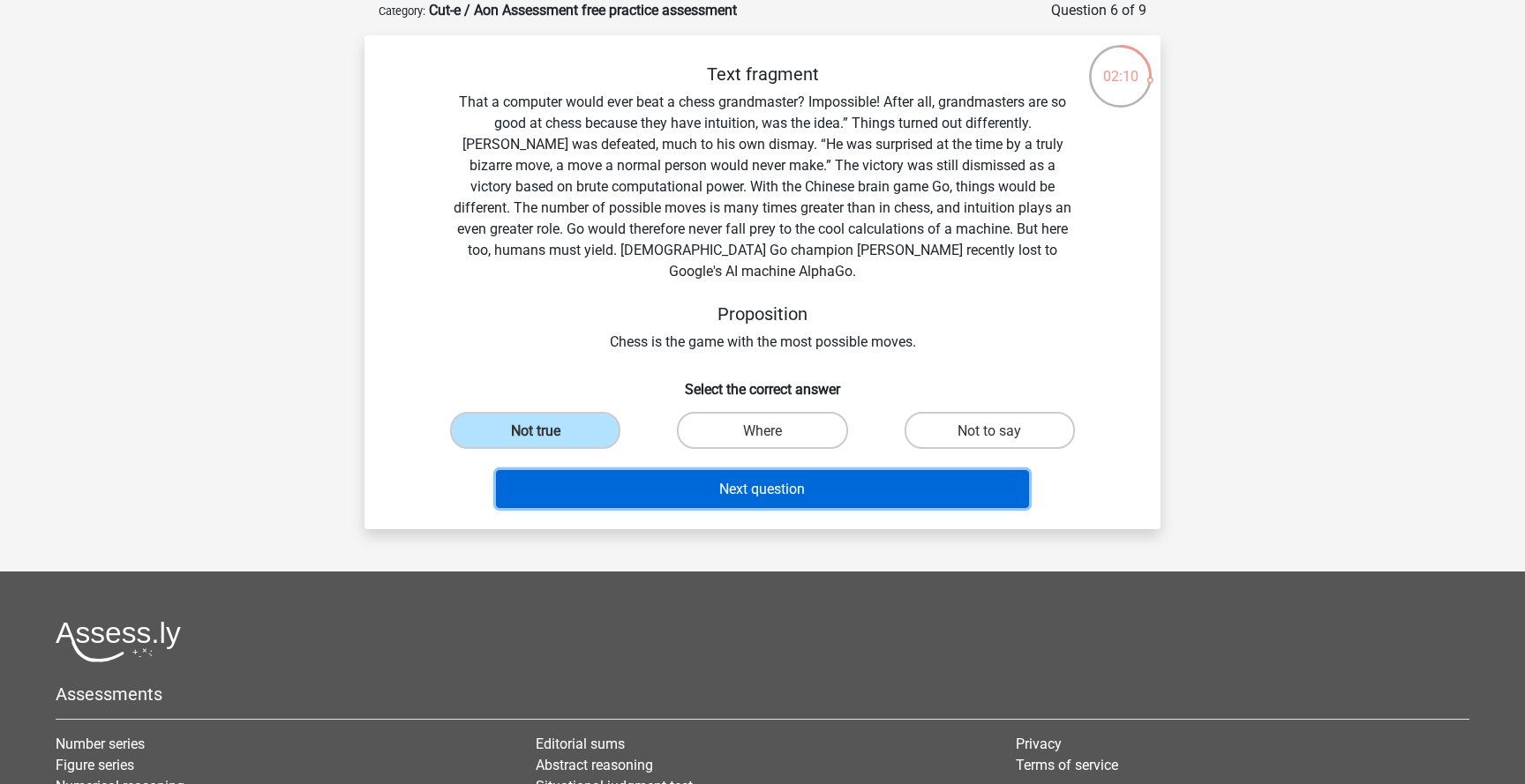
click at [868, 477] on button "Next question" at bounding box center [762, 489] width 534 height 38
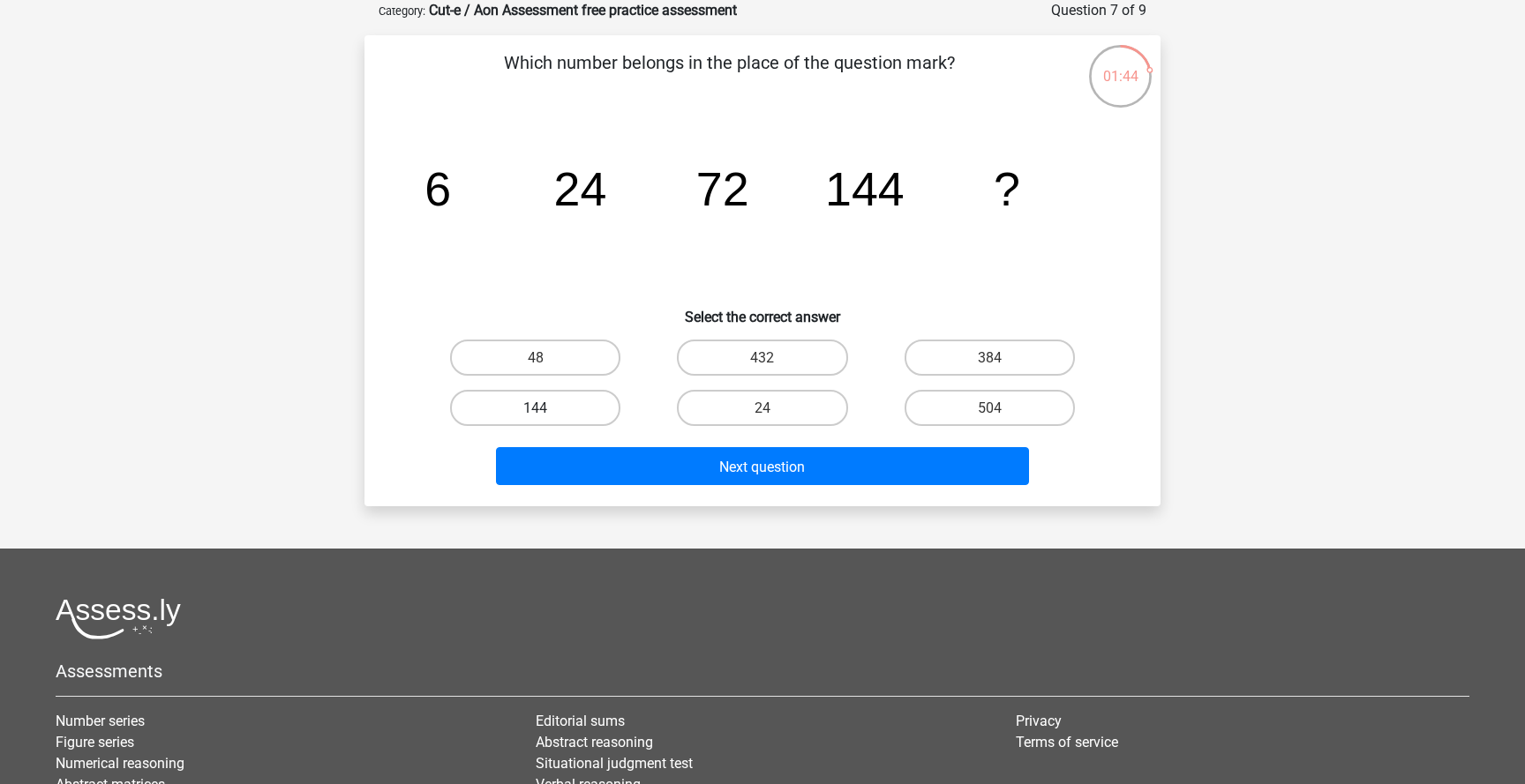
click at [569, 403] on label "144" at bounding box center [535, 408] width 170 height 36
click at [547, 408] on input "144" at bounding box center [541, 413] width 11 height 11
radio input "true"
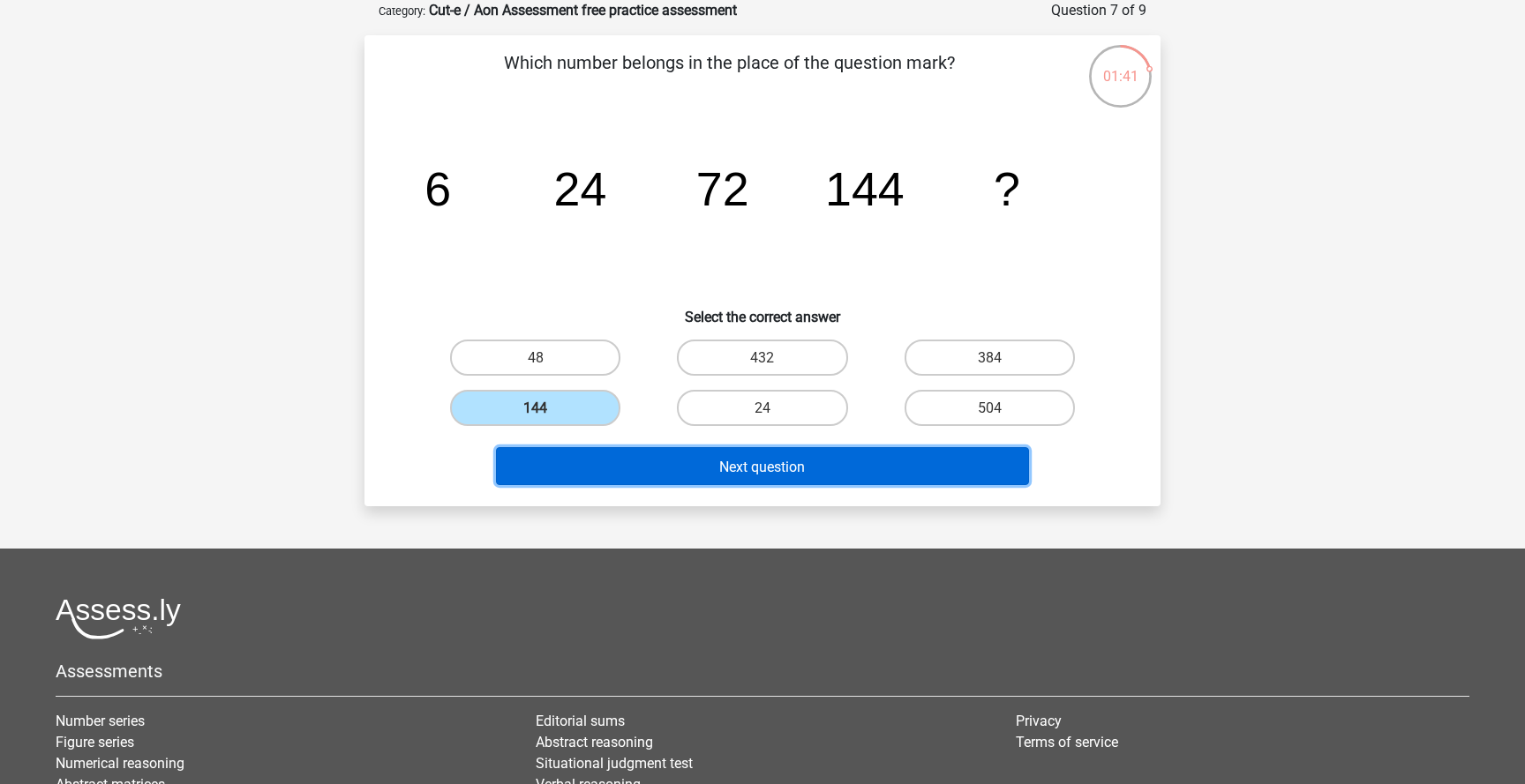
click at [909, 468] on button "Next question" at bounding box center [762, 466] width 534 height 38
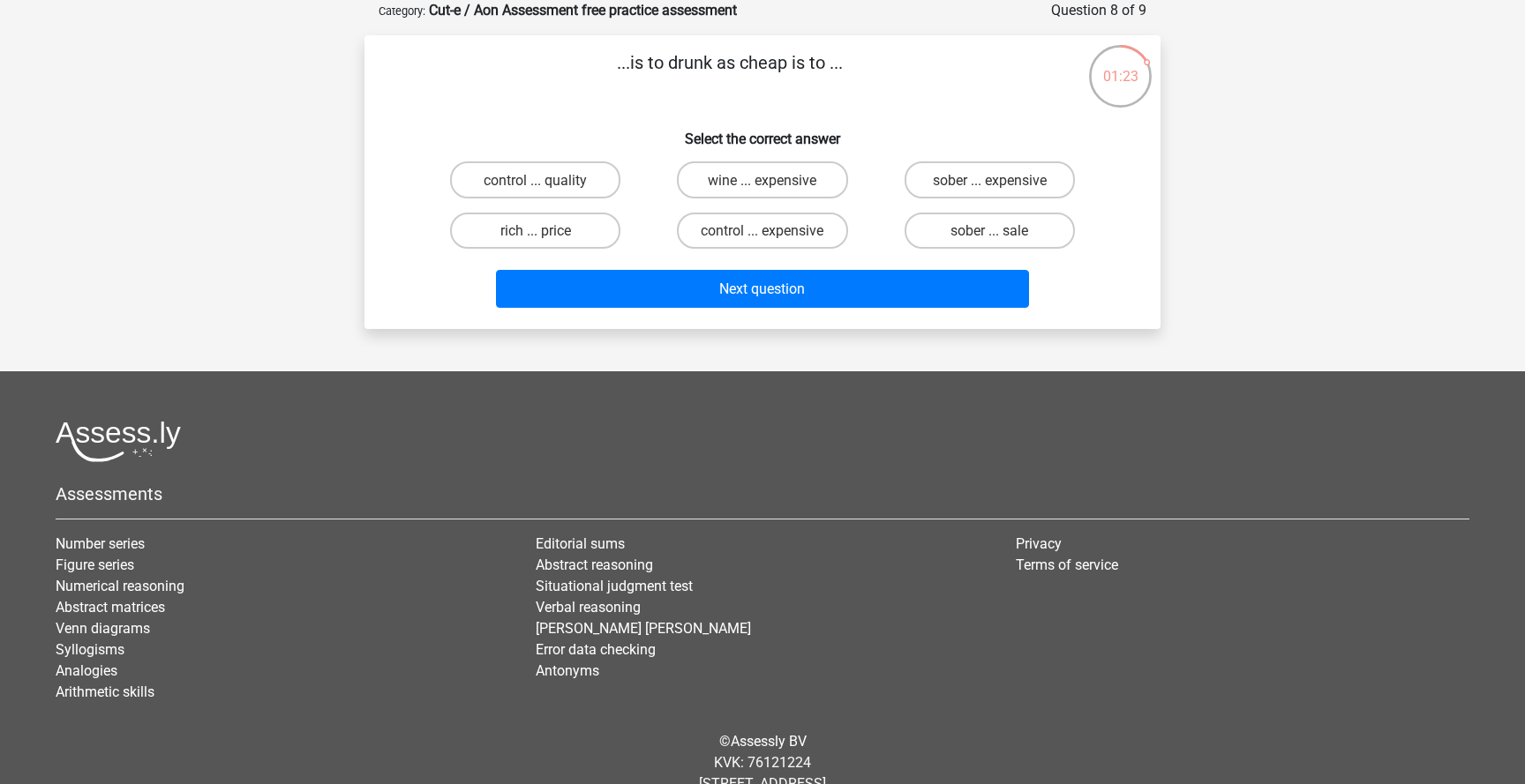
click at [1001, 184] on input "sober ... expensive" at bounding box center [995, 184] width 11 height 11
radio input "true"
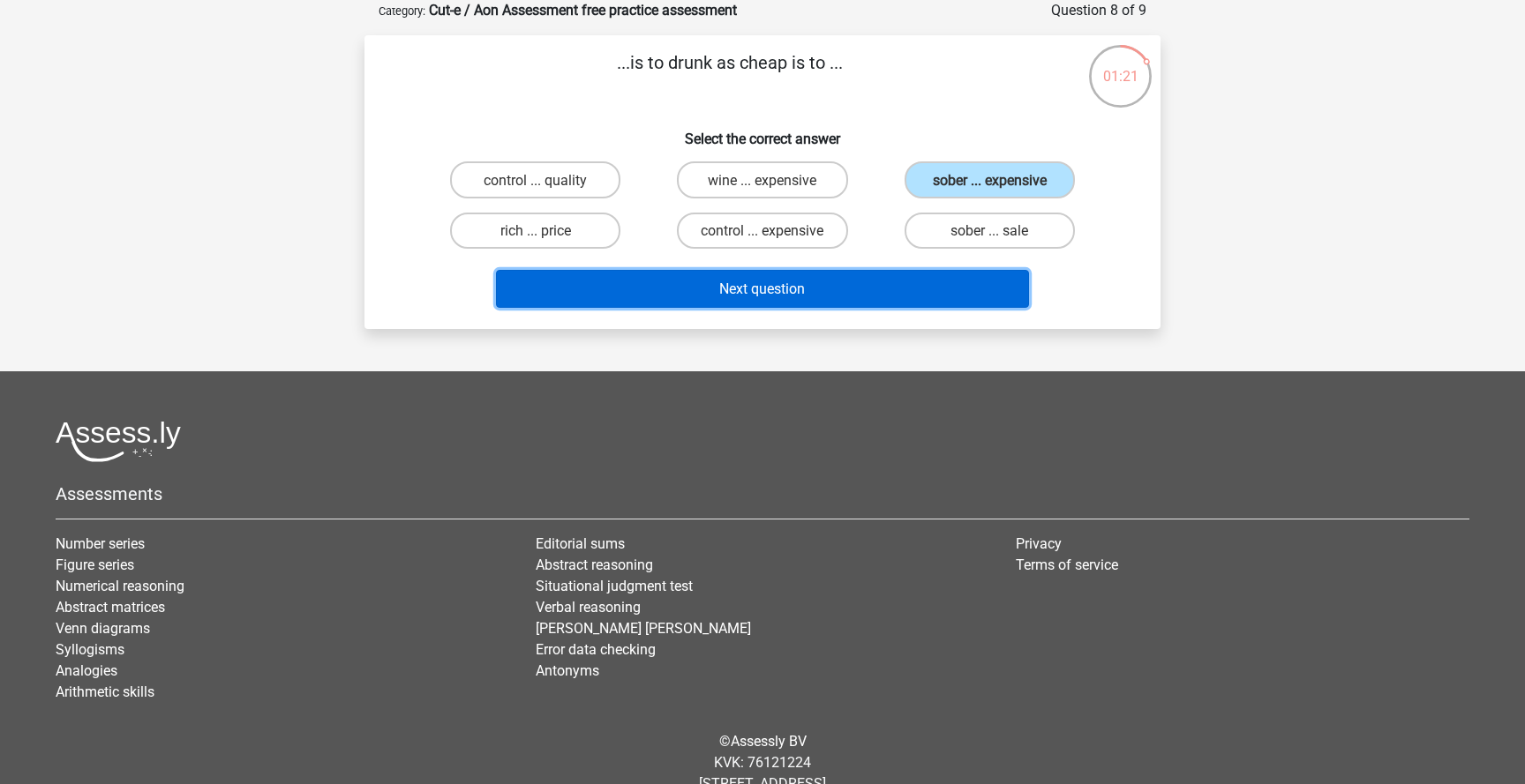
click at [862, 302] on button "Next question" at bounding box center [762, 289] width 534 height 38
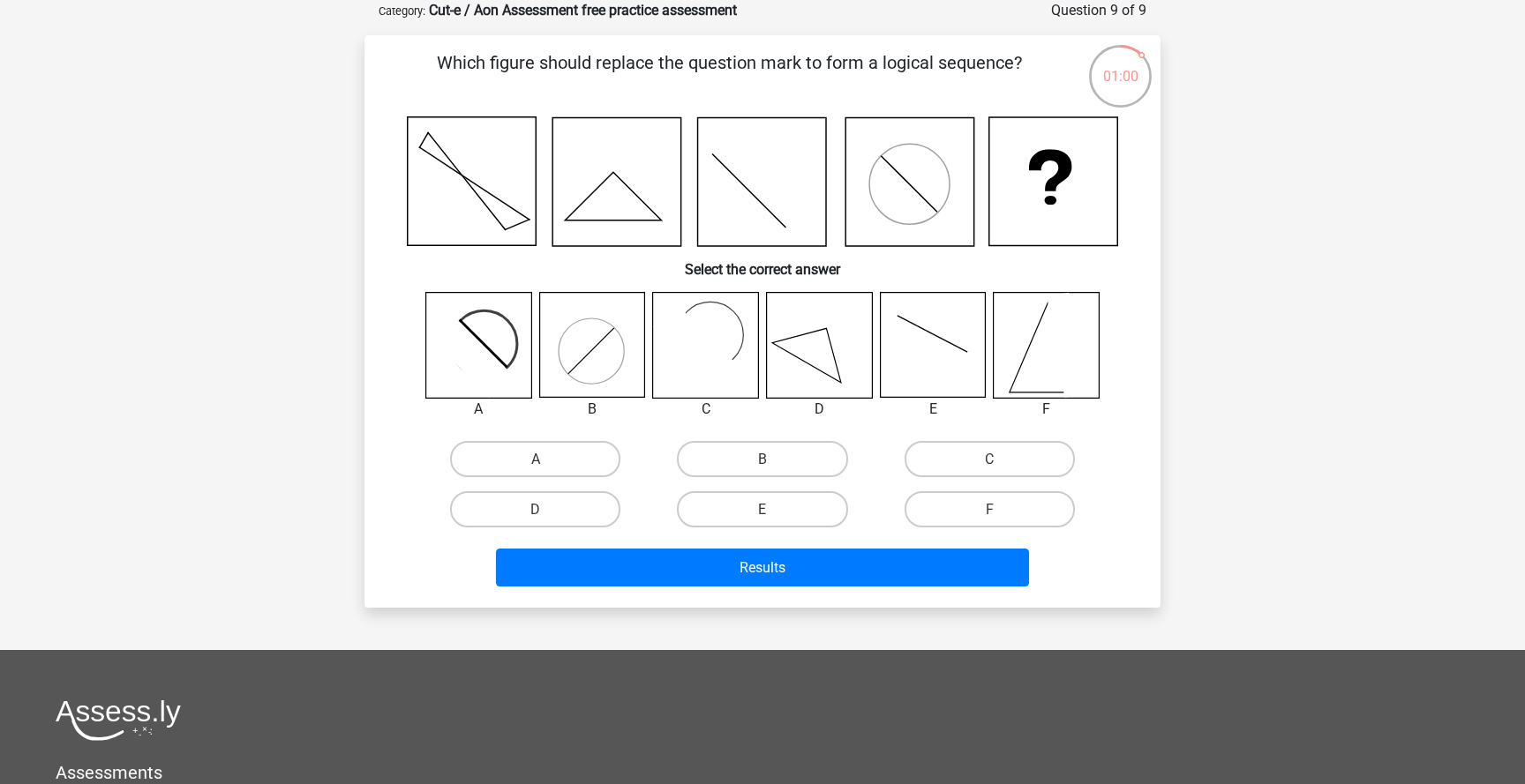
click at [471, 329] on icon at bounding box center [479, 345] width 105 height 105
click at [489, 356] on icon at bounding box center [470, 355] width 86 height 86
click at [534, 476] on label "A" at bounding box center [535, 459] width 170 height 36
click at [536, 471] on input "A" at bounding box center [541, 465] width 11 height 11
radio input "true"
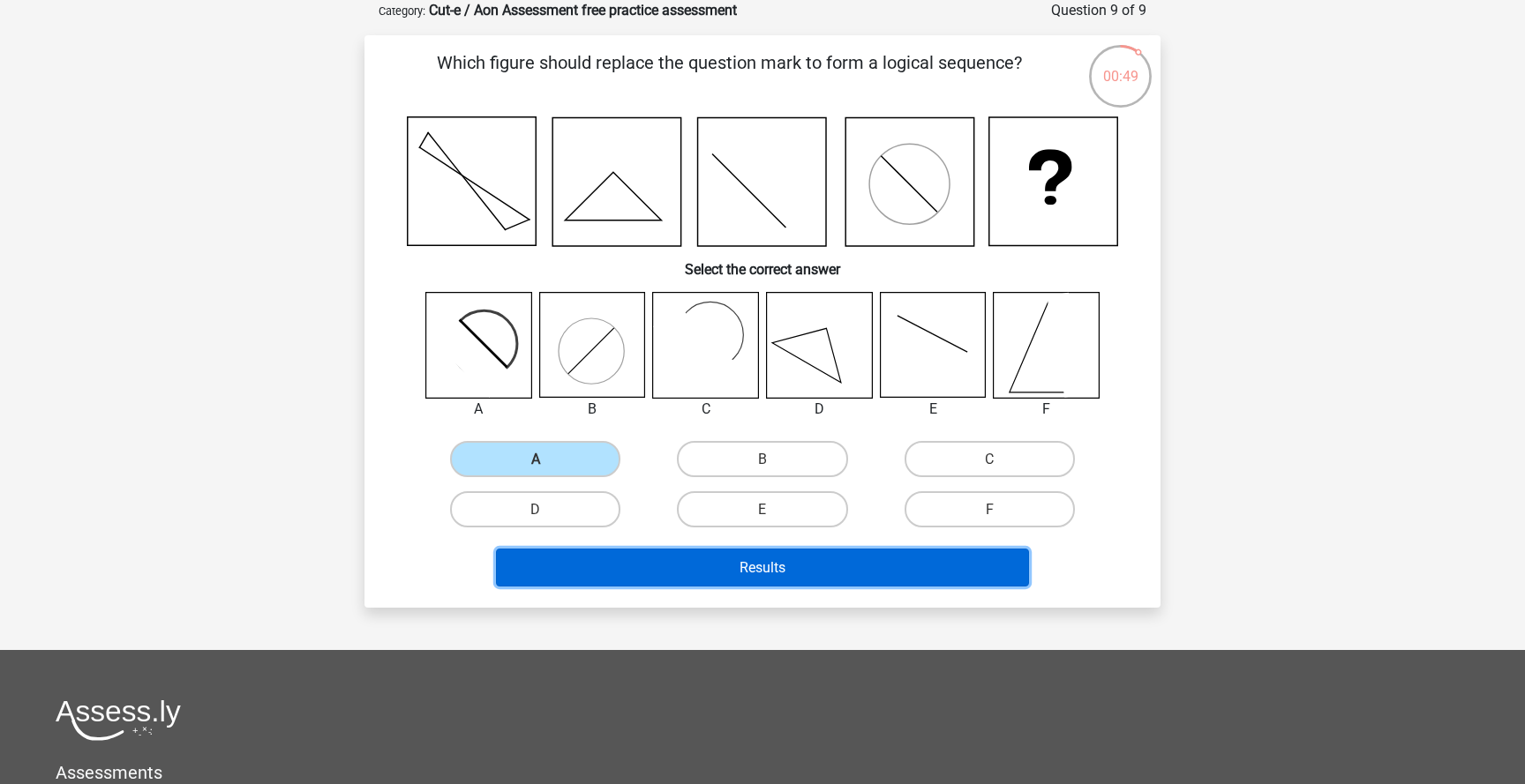
click at [858, 564] on button "Results" at bounding box center [762, 568] width 534 height 38
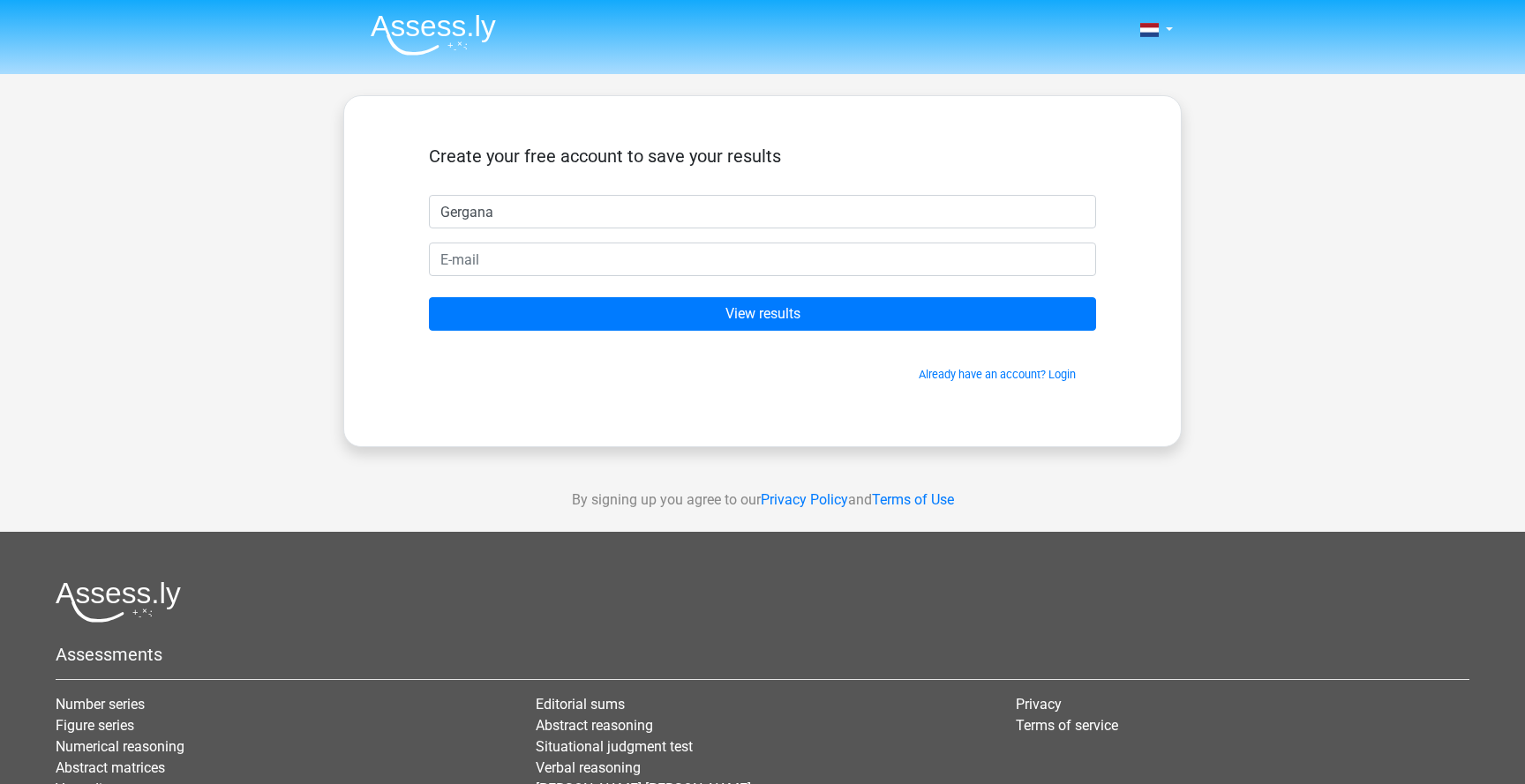
type input "Gergana"
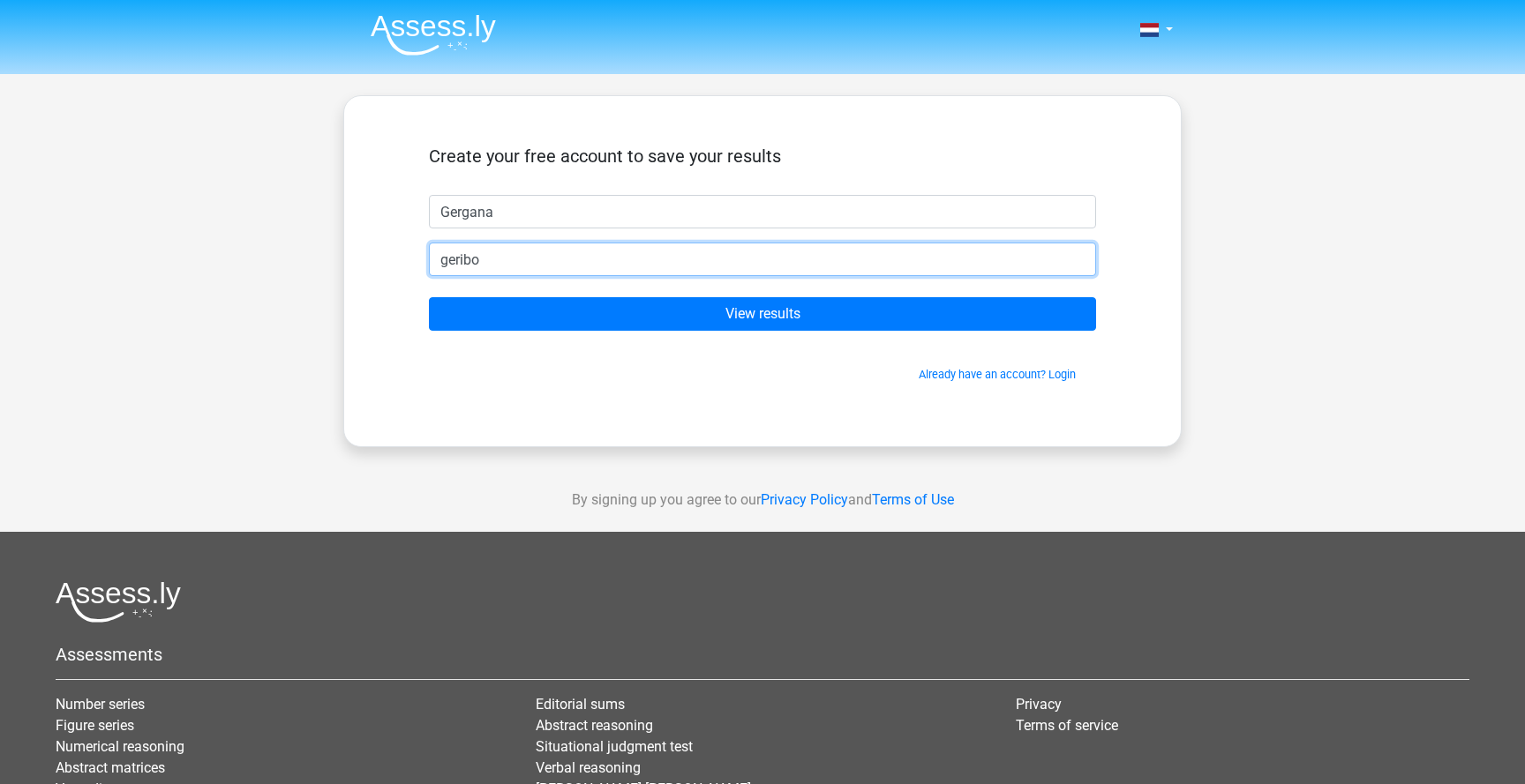
type input "geribogdanova98@gmail.com"
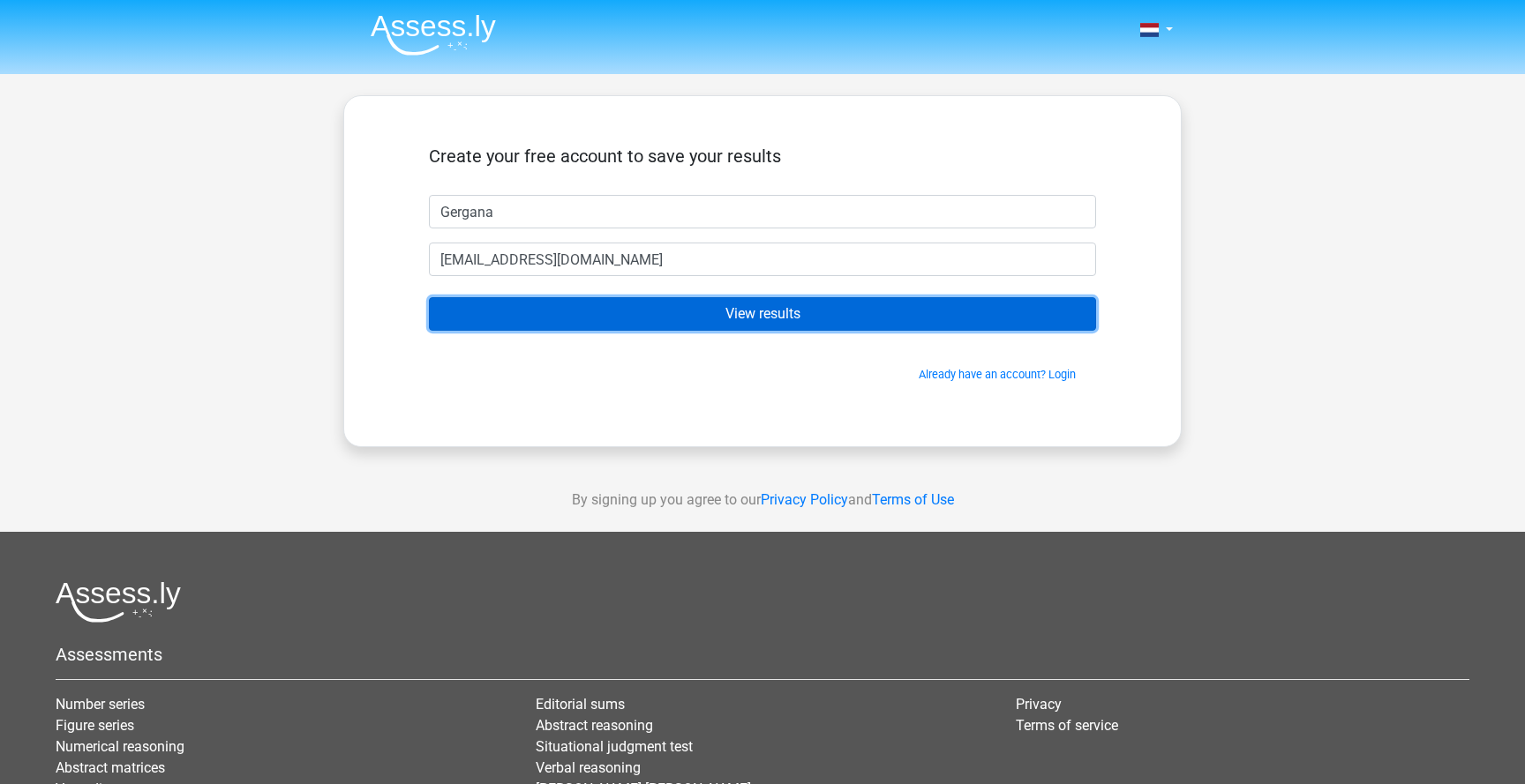
click at [638, 316] on input "View results" at bounding box center [762, 314] width 667 height 34
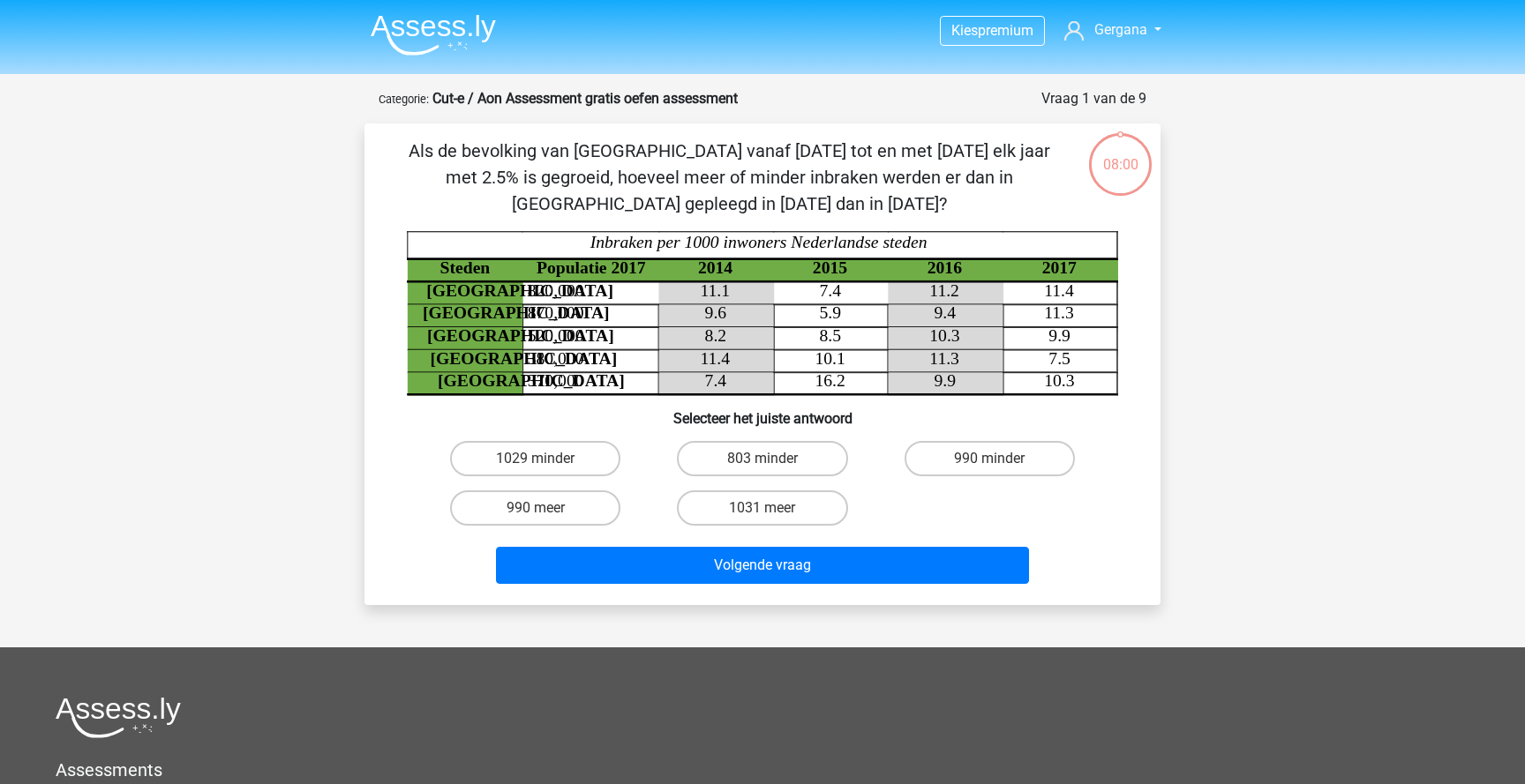
scroll to position [88, 0]
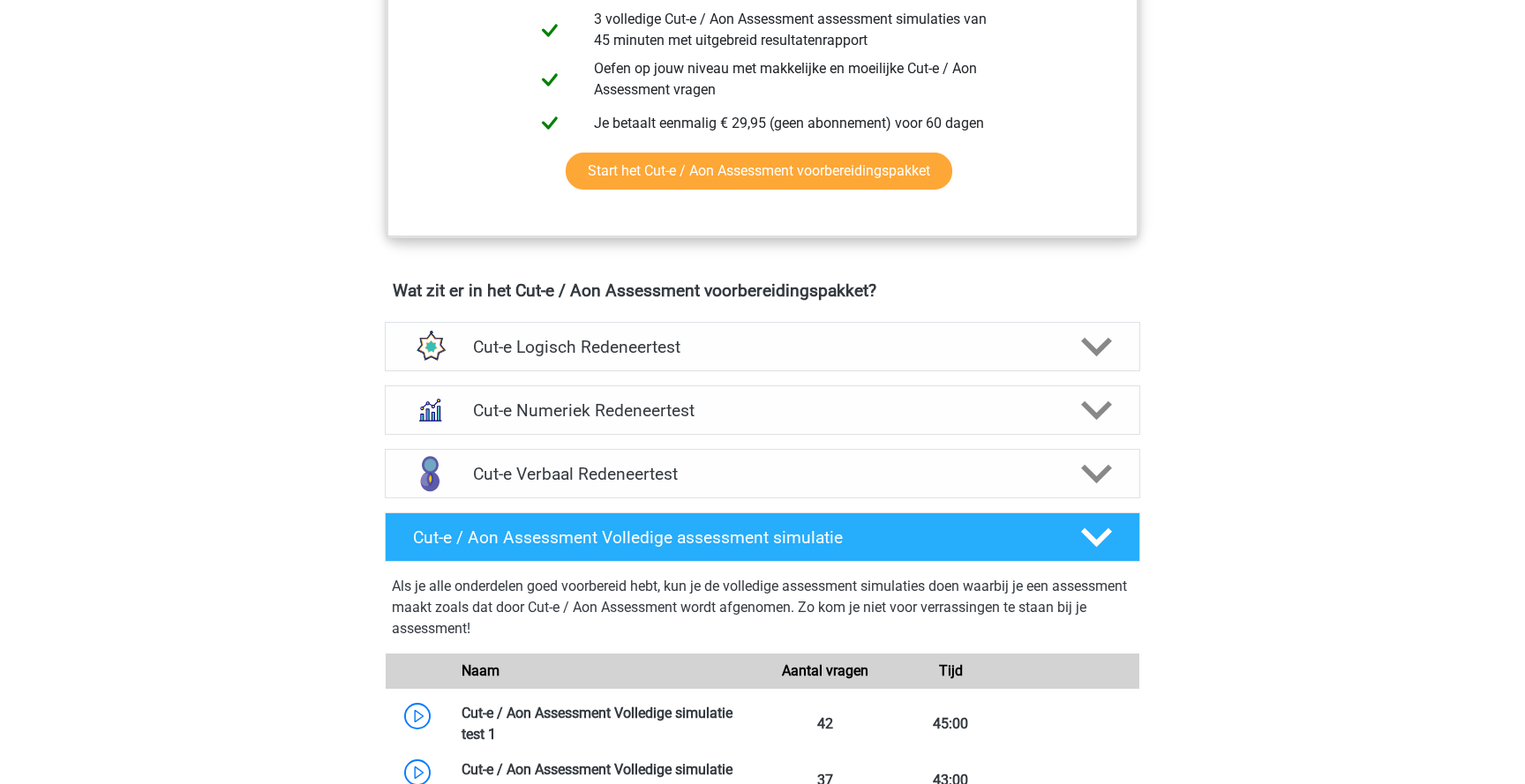
scroll to position [864, 0]
